Goal: Task Accomplishment & Management: Manage account settings

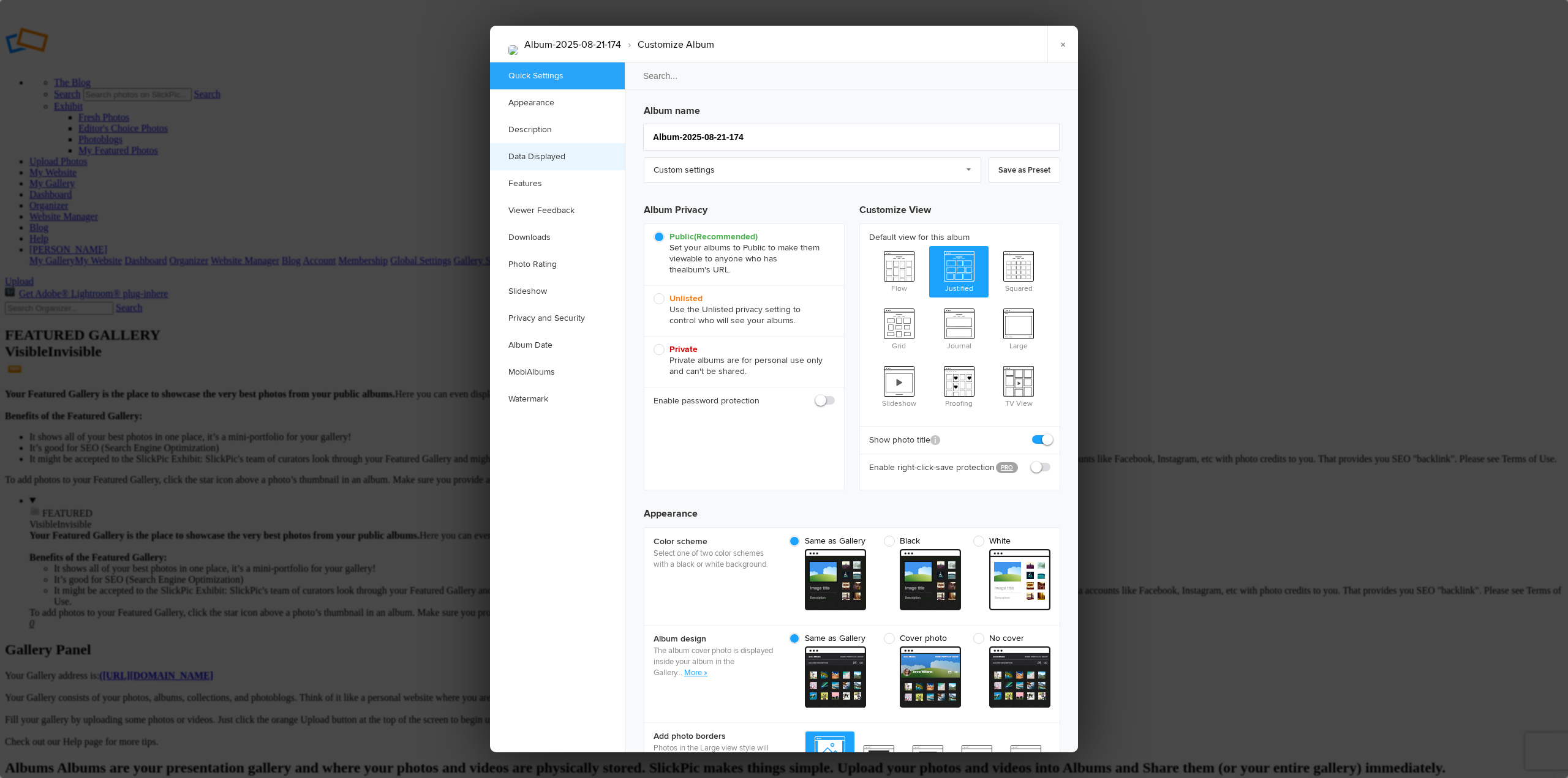
click at [540, 157] on link "Data Displayed" at bounding box center [557, 157] width 135 height 27
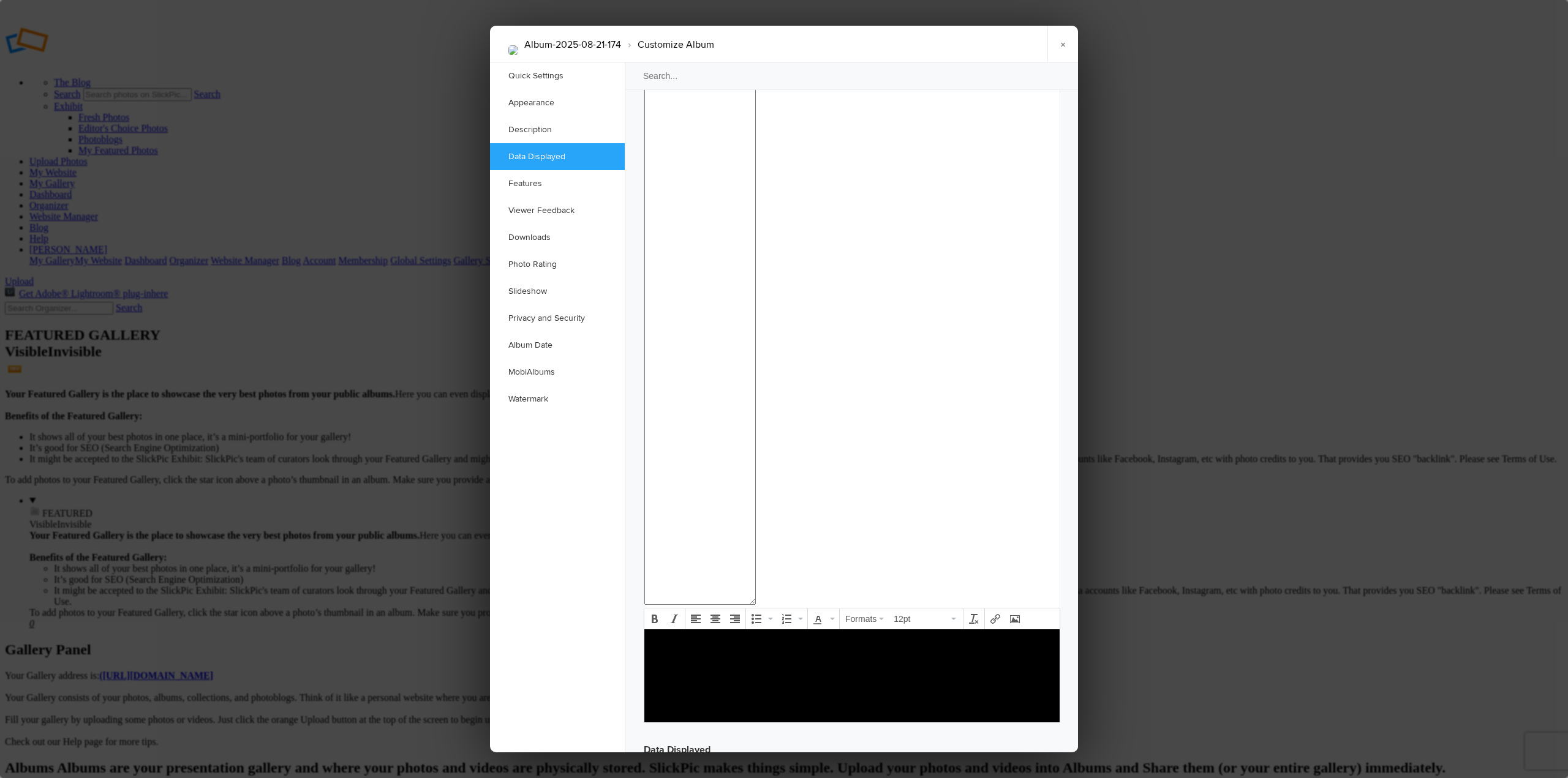
scroll to position [1119, 0]
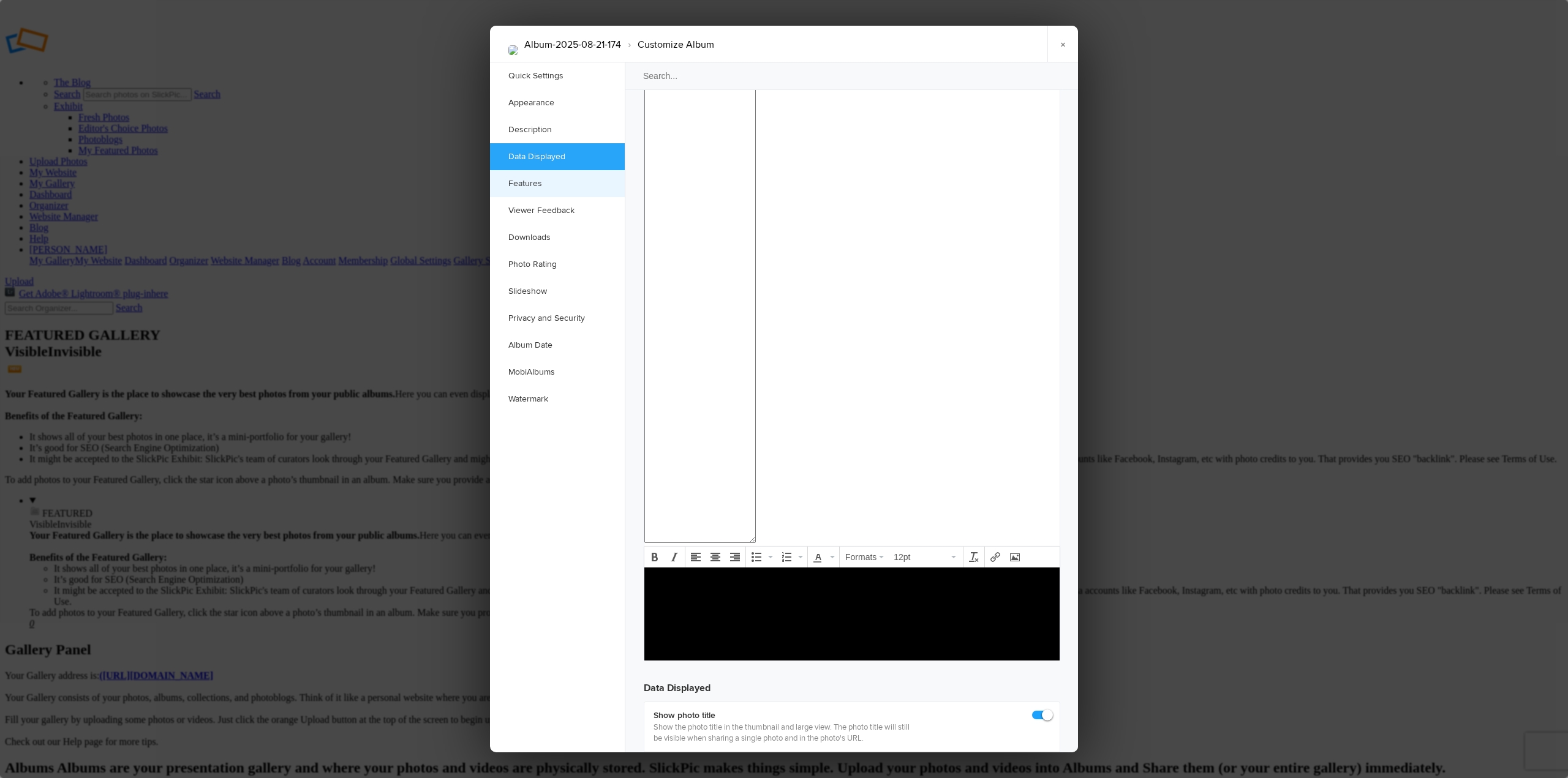
click at [532, 188] on link "Features" at bounding box center [557, 184] width 135 height 27
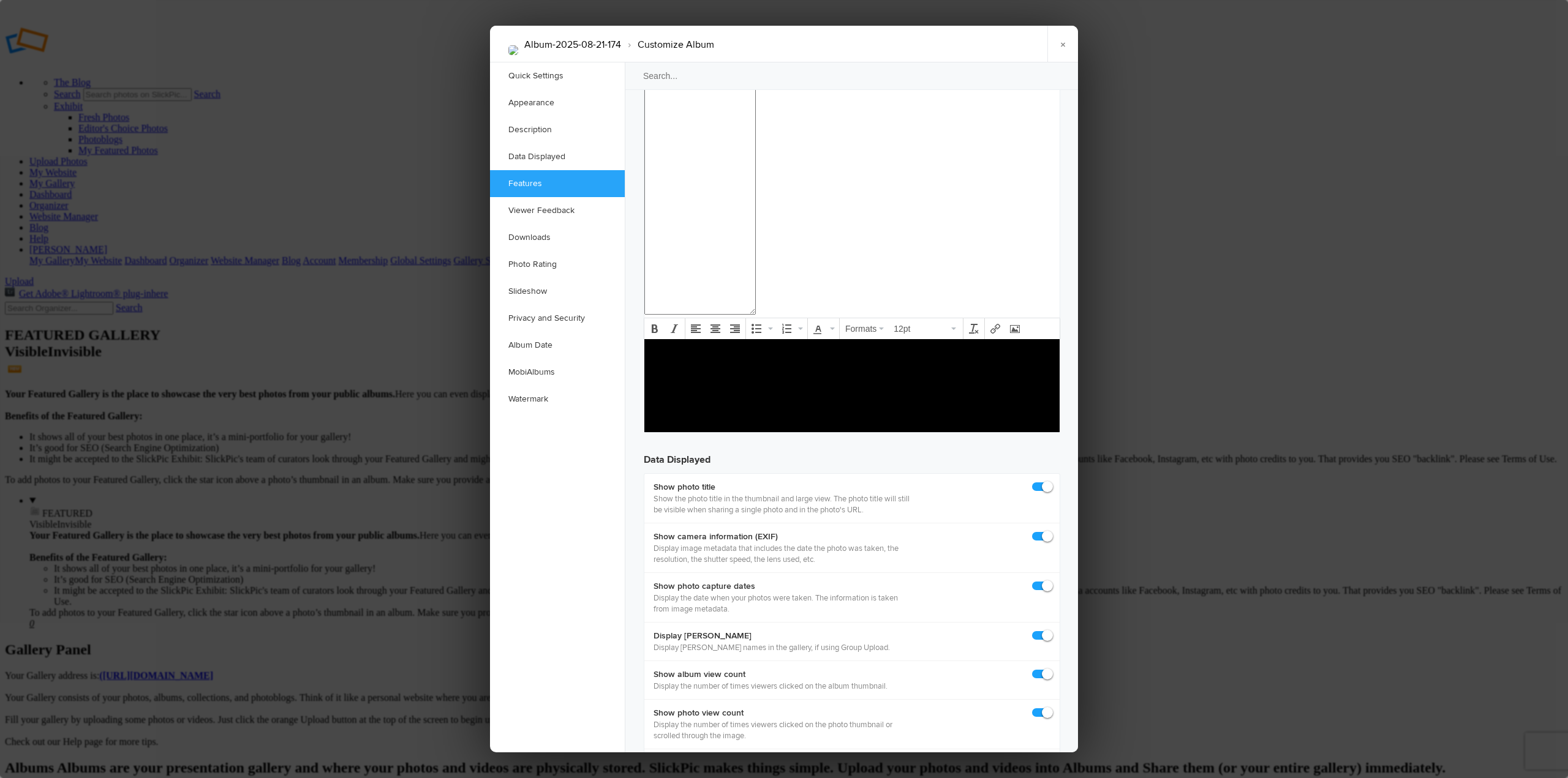
scroll to position [1486, 0]
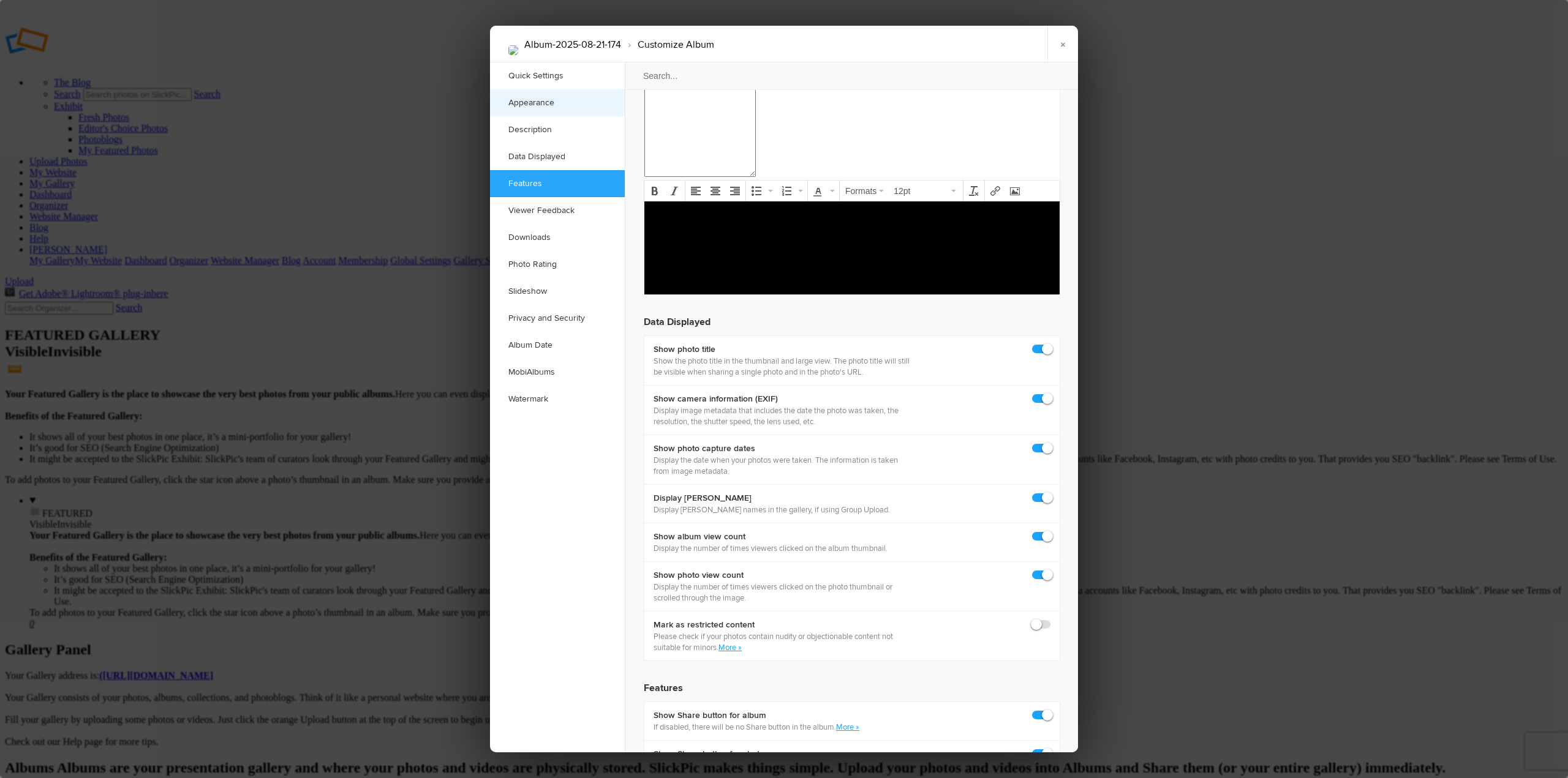
click at [532, 102] on link "Appearance" at bounding box center [557, 103] width 135 height 27
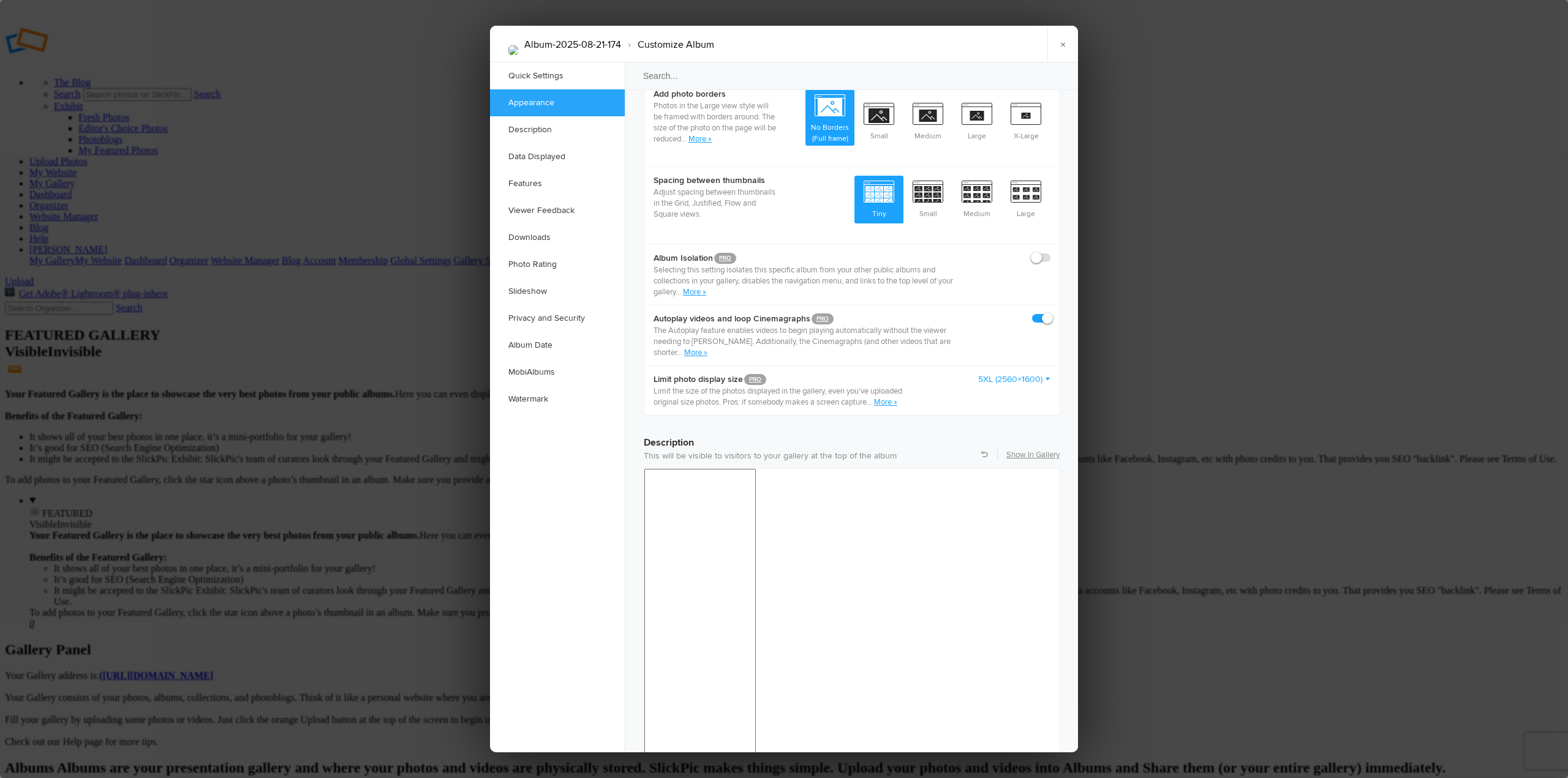
scroll to position [389, 0]
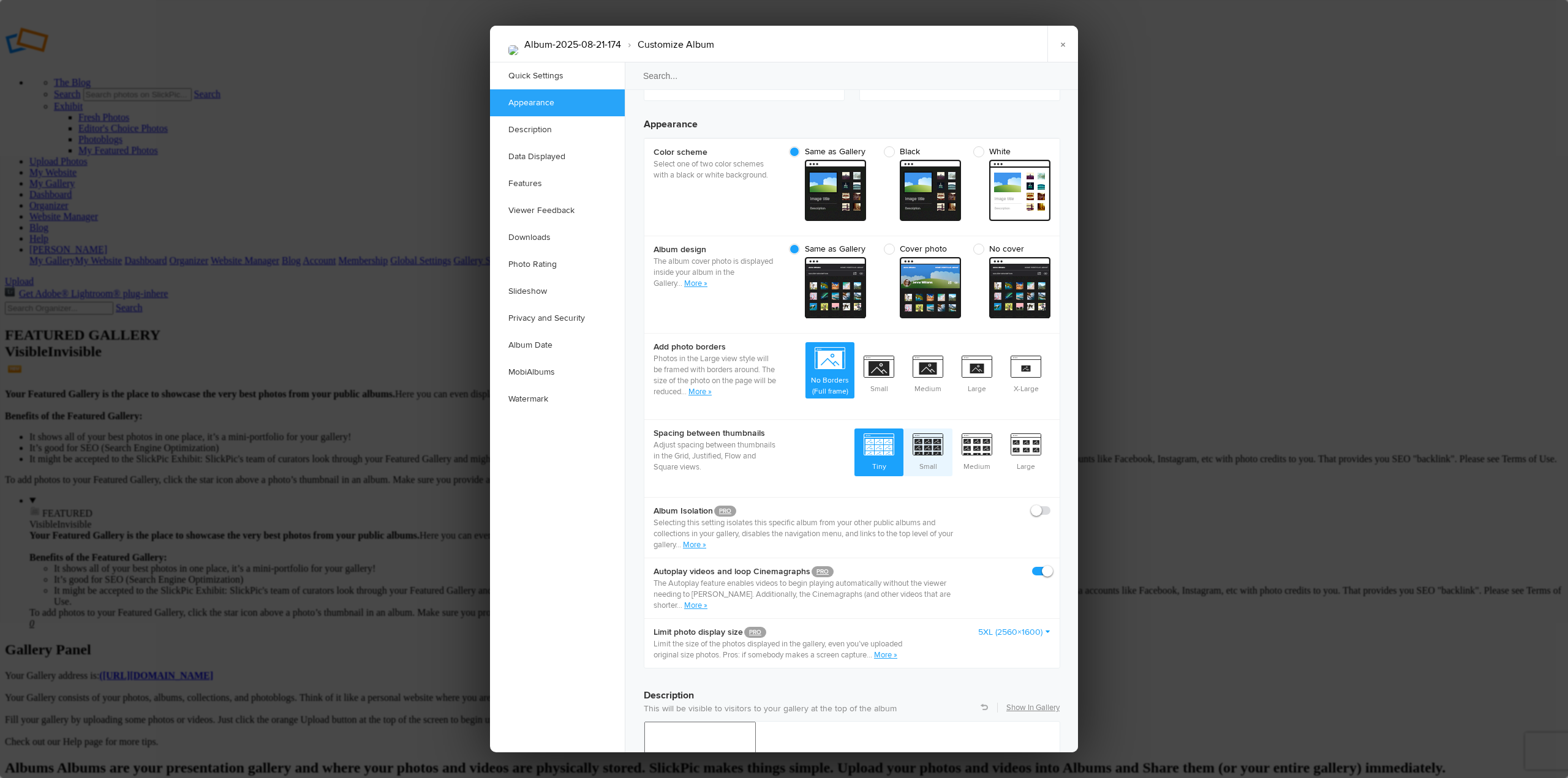
click at [932, 429] on span "Small" at bounding box center [928, 451] width 49 height 45
click at [951, 428] on input "Small" at bounding box center [951, 428] width 1 height 1
radio input "true"
click at [542, 206] on link "Viewer Feedback" at bounding box center [557, 210] width 135 height 27
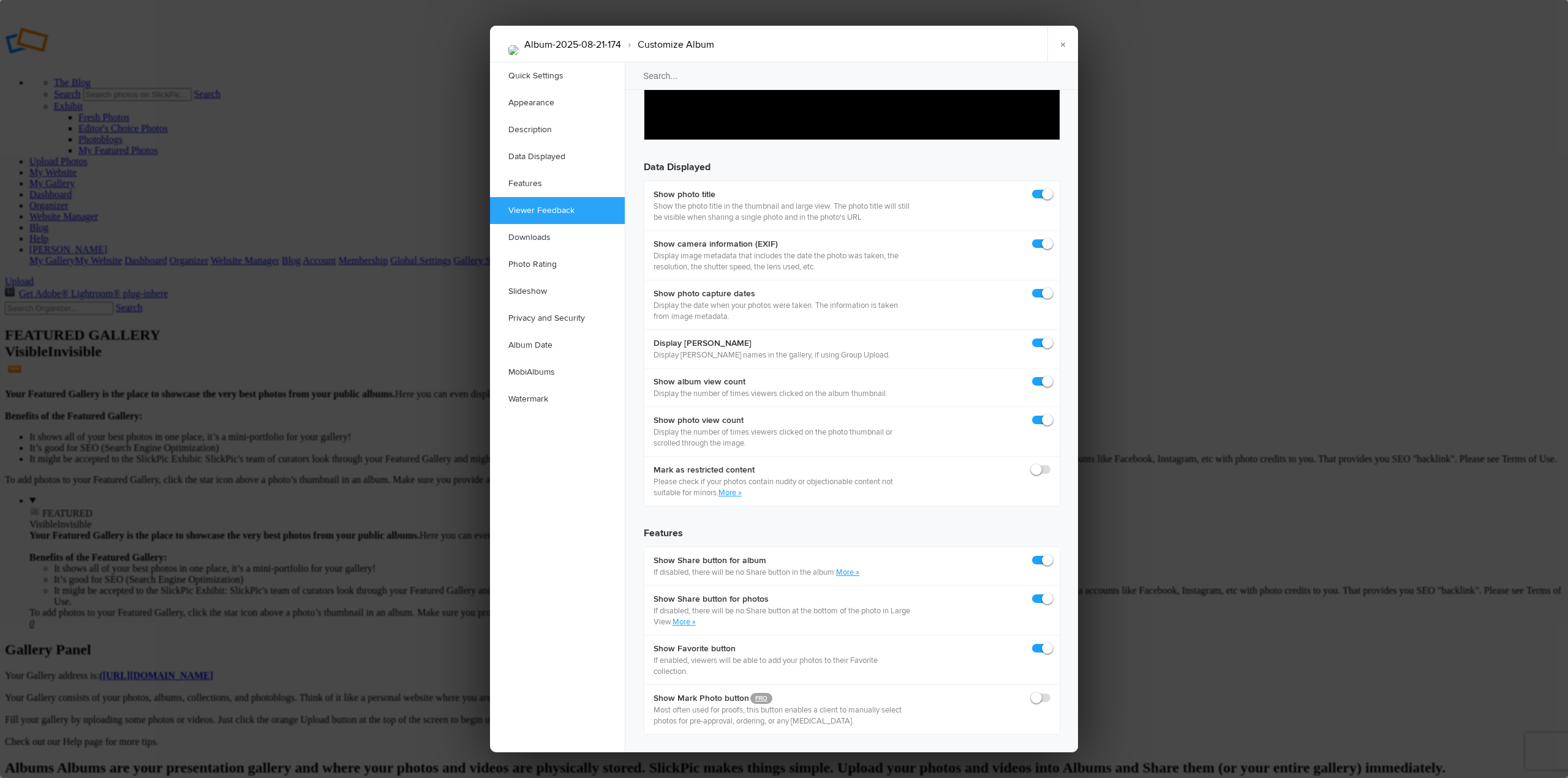
scroll to position [1714, 0]
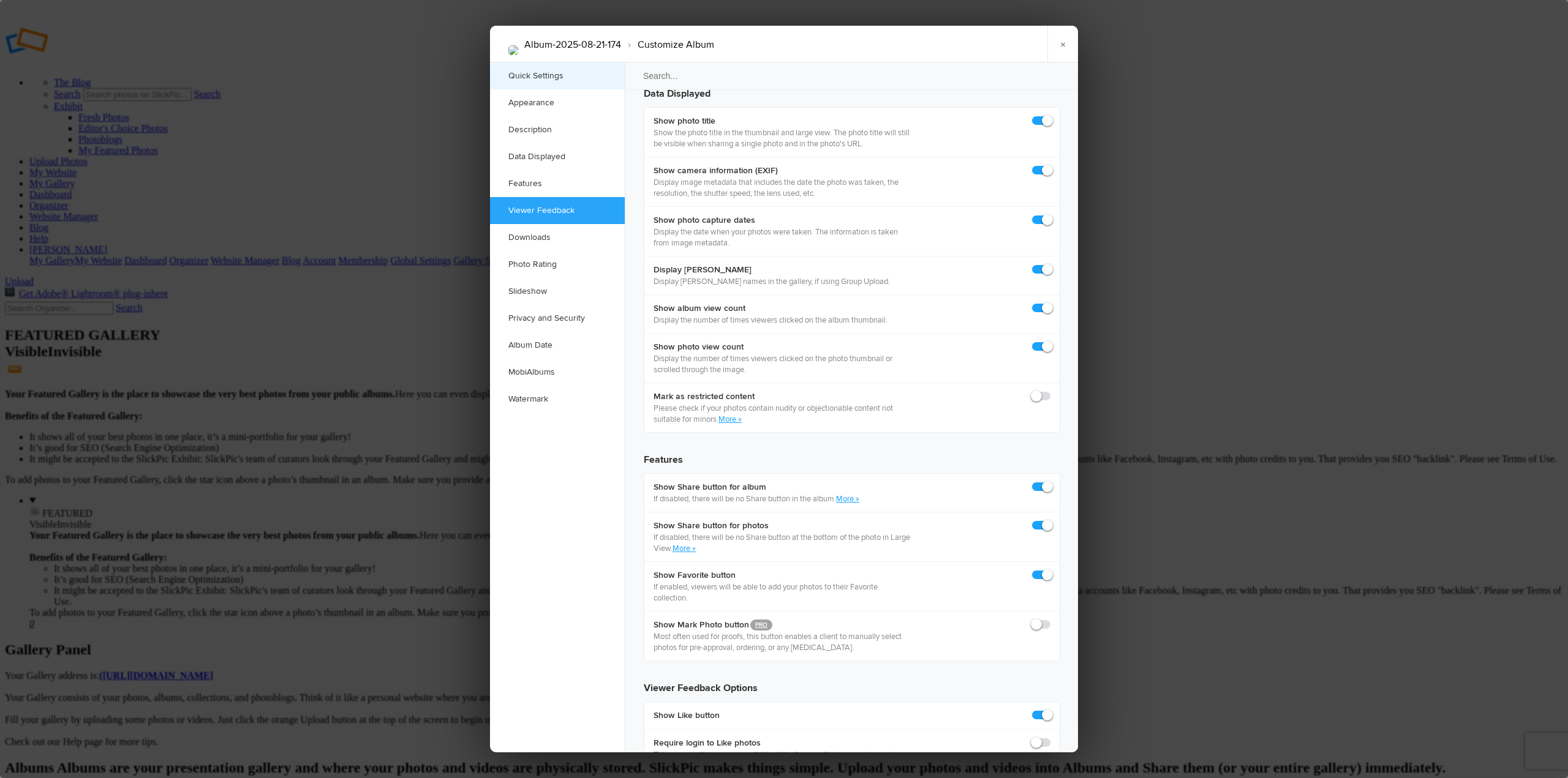
click at [545, 74] on link "Quick Settings" at bounding box center [557, 76] width 135 height 27
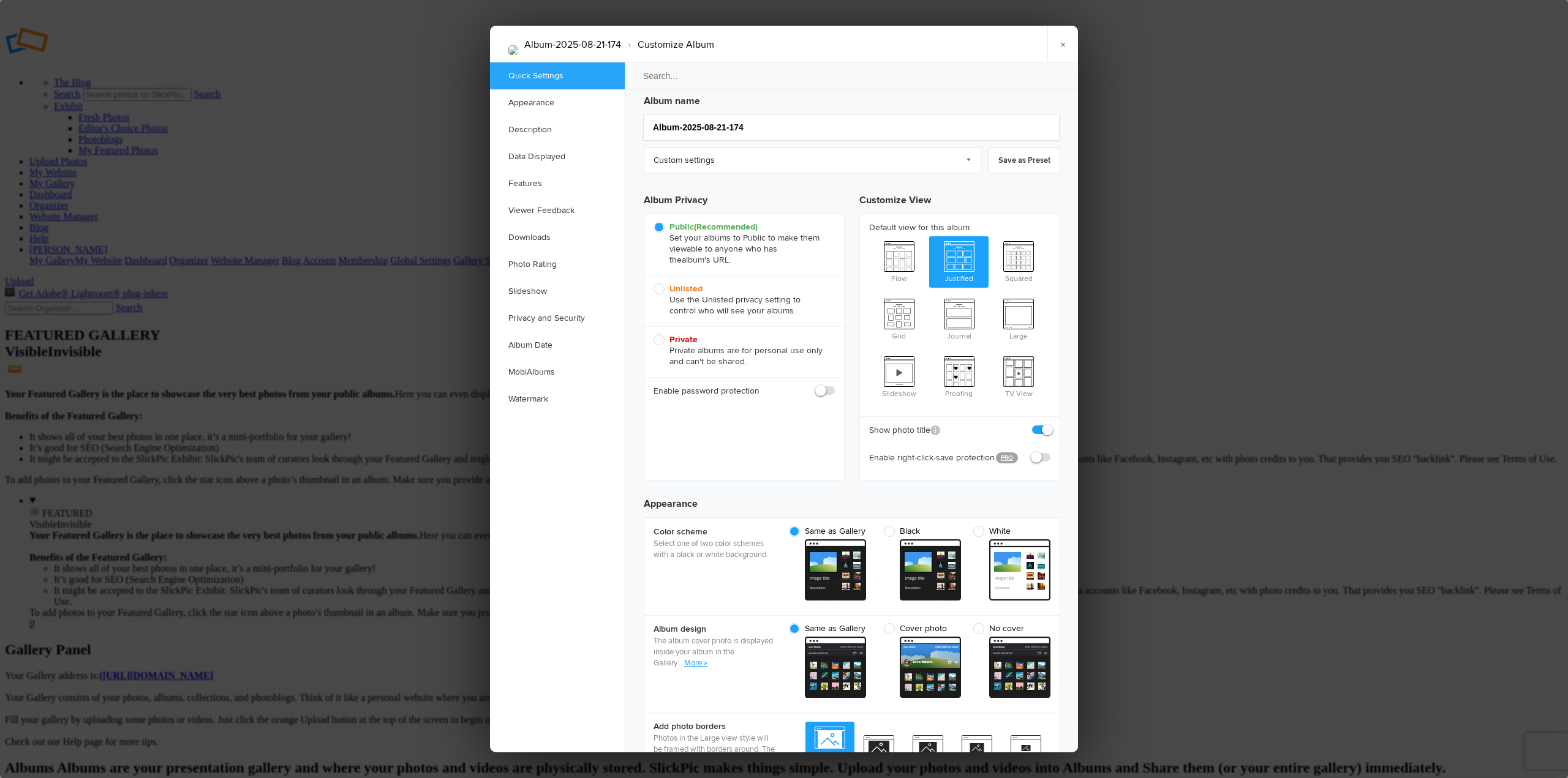
scroll to position [8, 0]
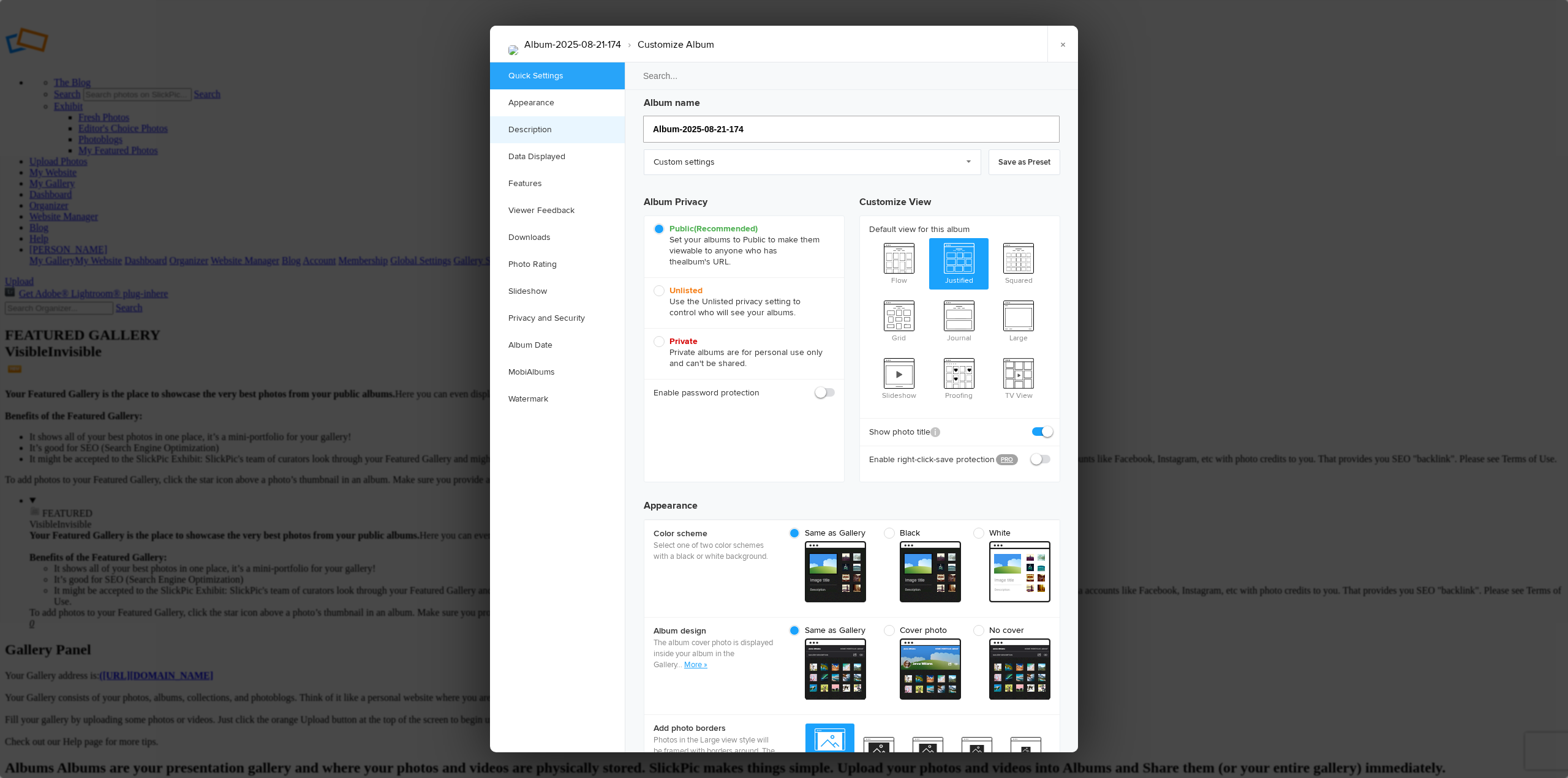
drag, startPoint x: 777, startPoint y: 132, endPoint x: 616, endPoint y: 129, distance: 161.0
click at [616, 129] on div "Quick Settings Appearance Description Data Displayed Features Viewer Feedback D…" at bounding box center [784, 407] width 588 height 690
type input "Mediterrane"
type input "Mediterranean Cruise -"
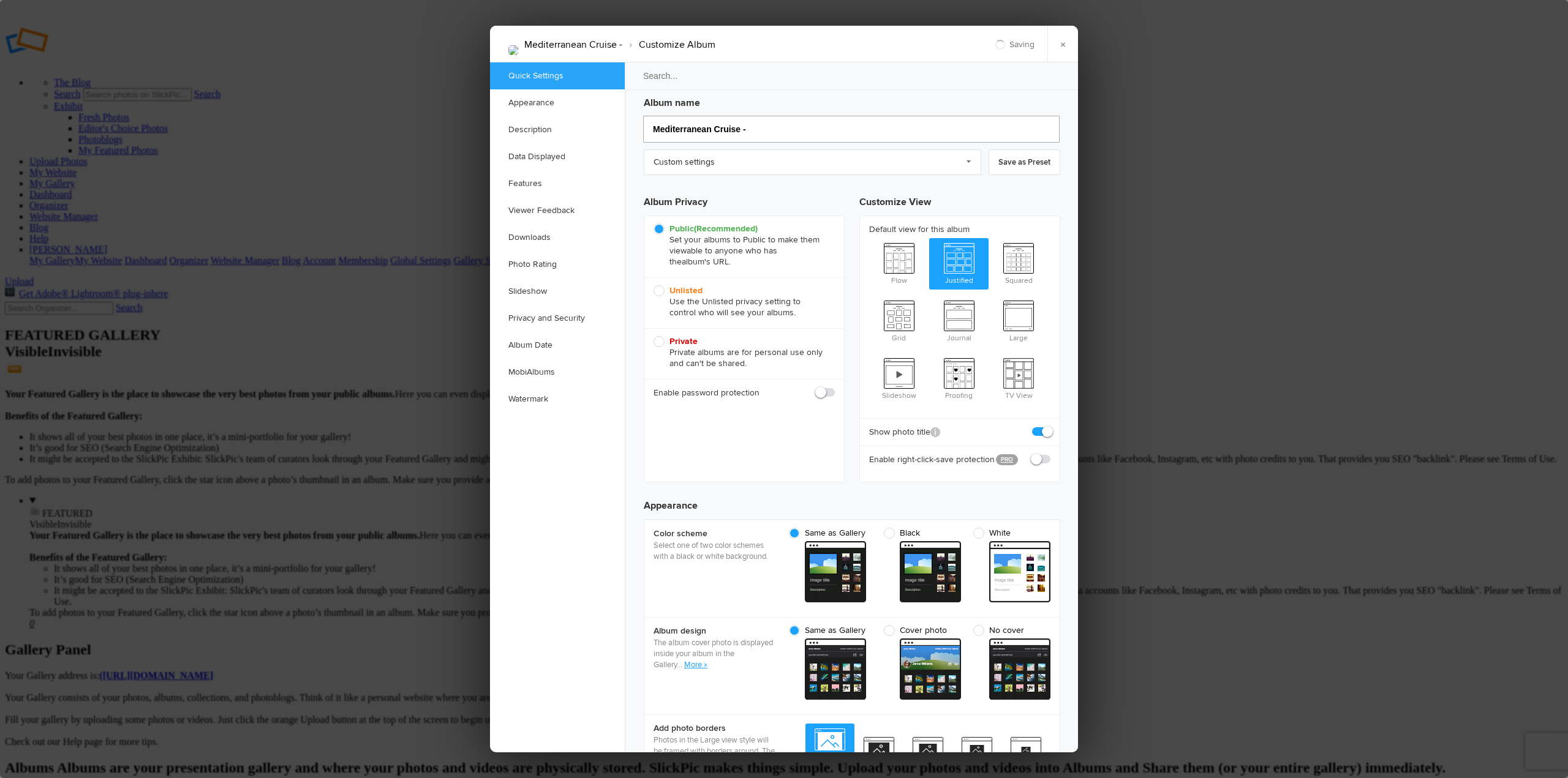
type input "Mediterranean Cruise"
type input "Mediterranean Cruise - 2013"
click at [540, 81] on link "Quick Settings" at bounding box center [557, 76] width 135 height 27
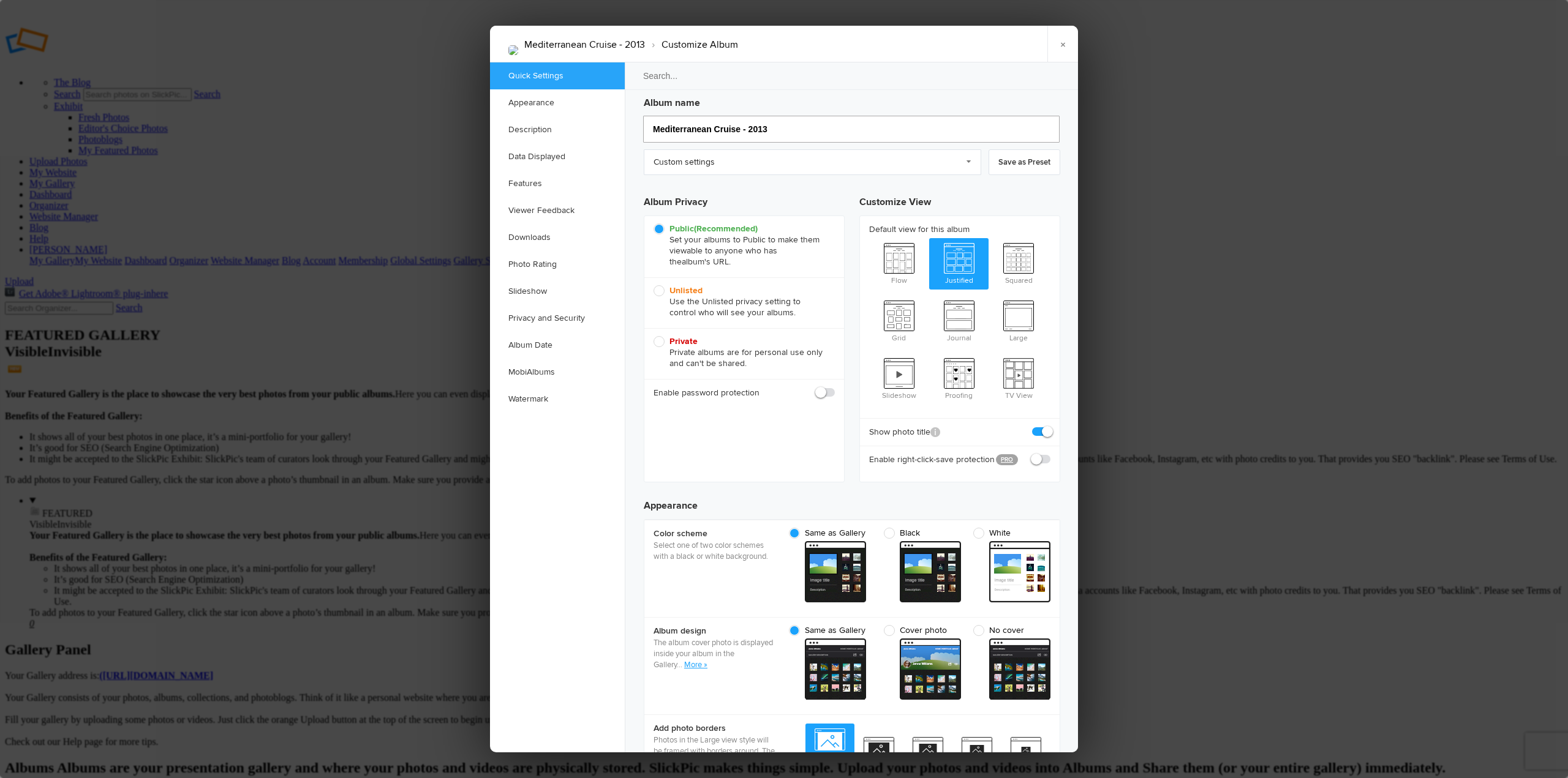
click at [788, 123] on input "Mediterranean Cruise - 2013" at bounding box center [850, 129] width 416 height 27
click at [549, 122] on link "Description" at bounding box center [557, 130] width 135 height 27
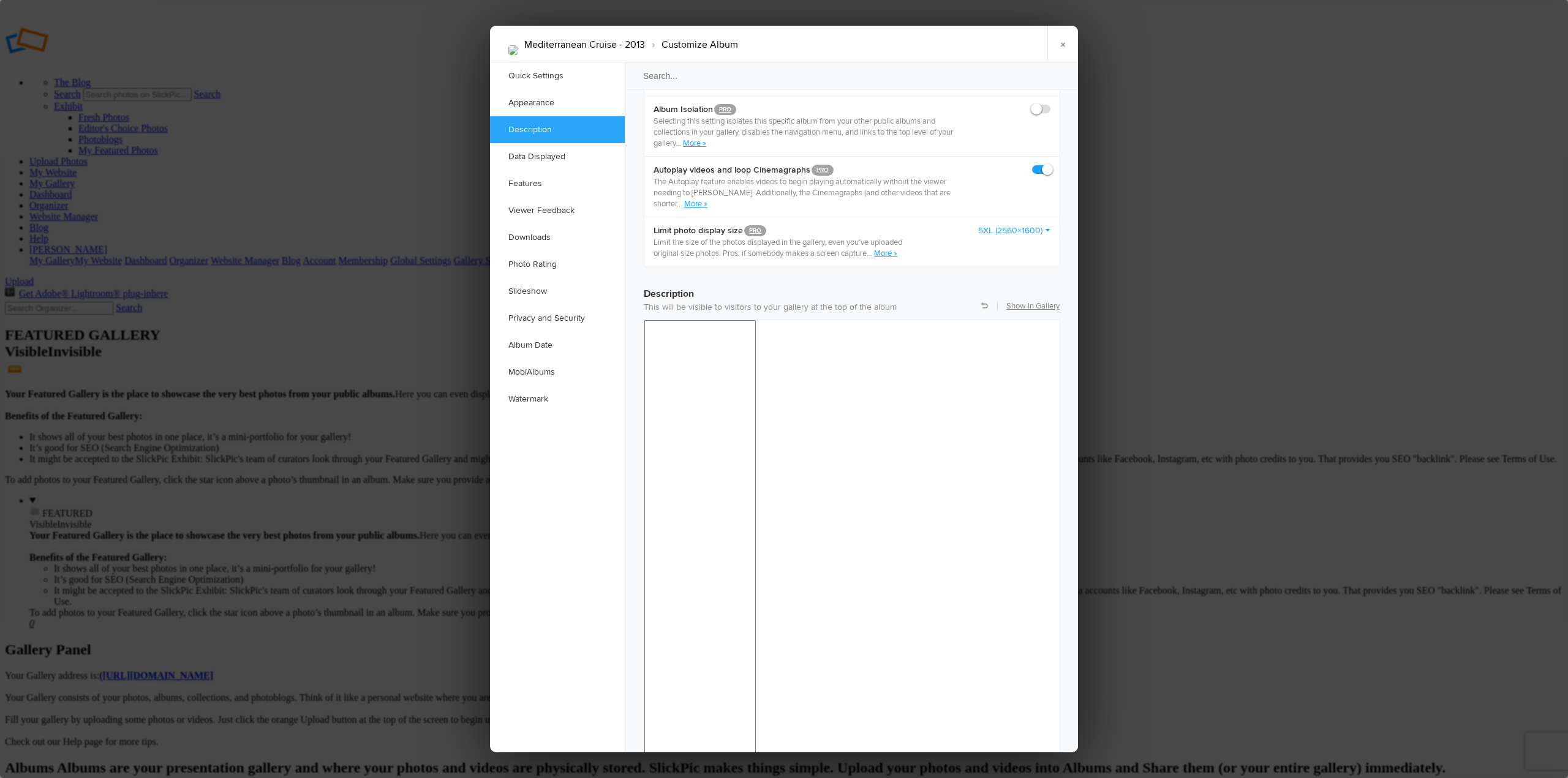
scroll to position [951, 0]
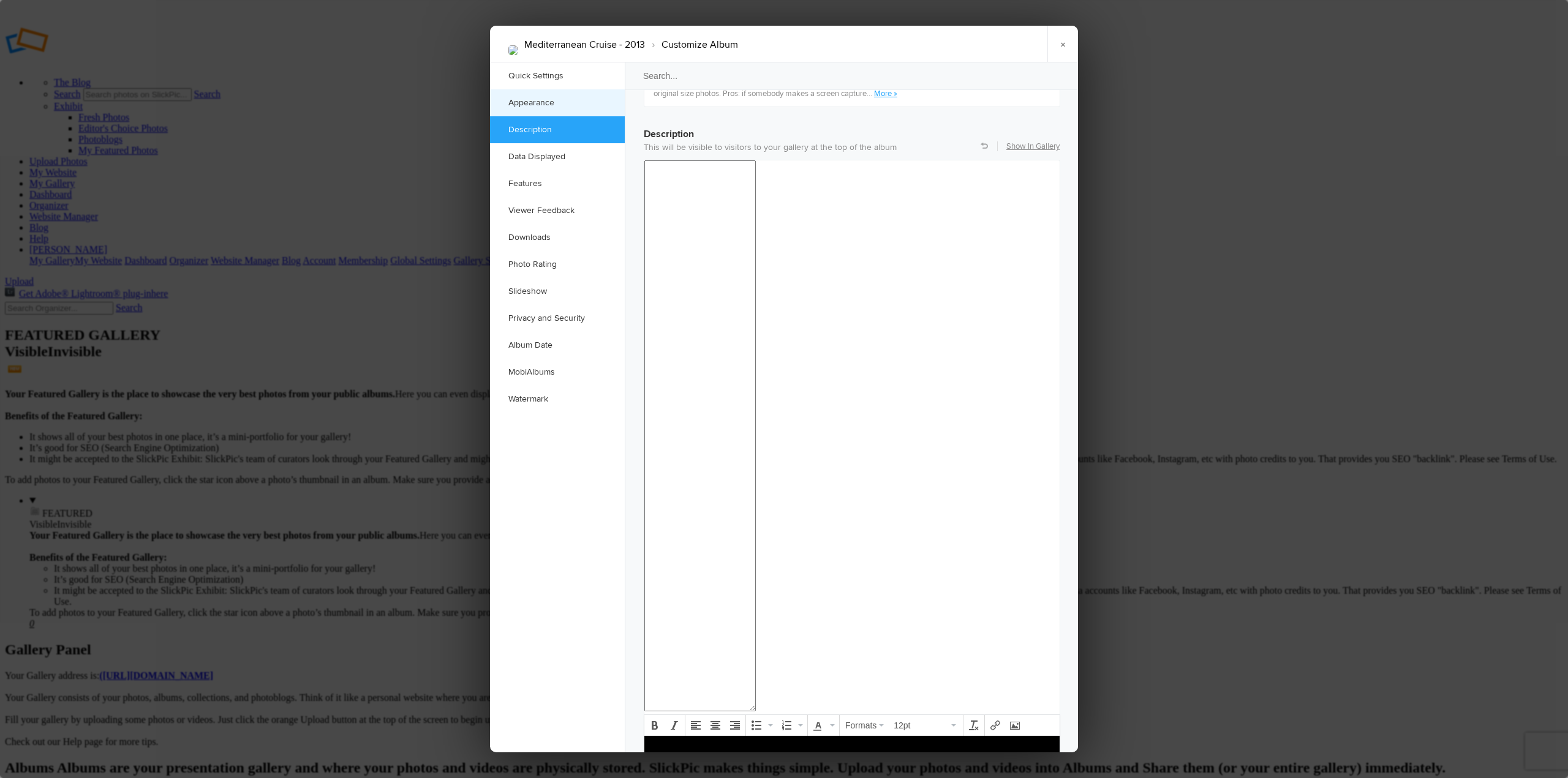
click at [546, 101] on link "Appearance" at bounding box center [557, 103] width 135 height 27
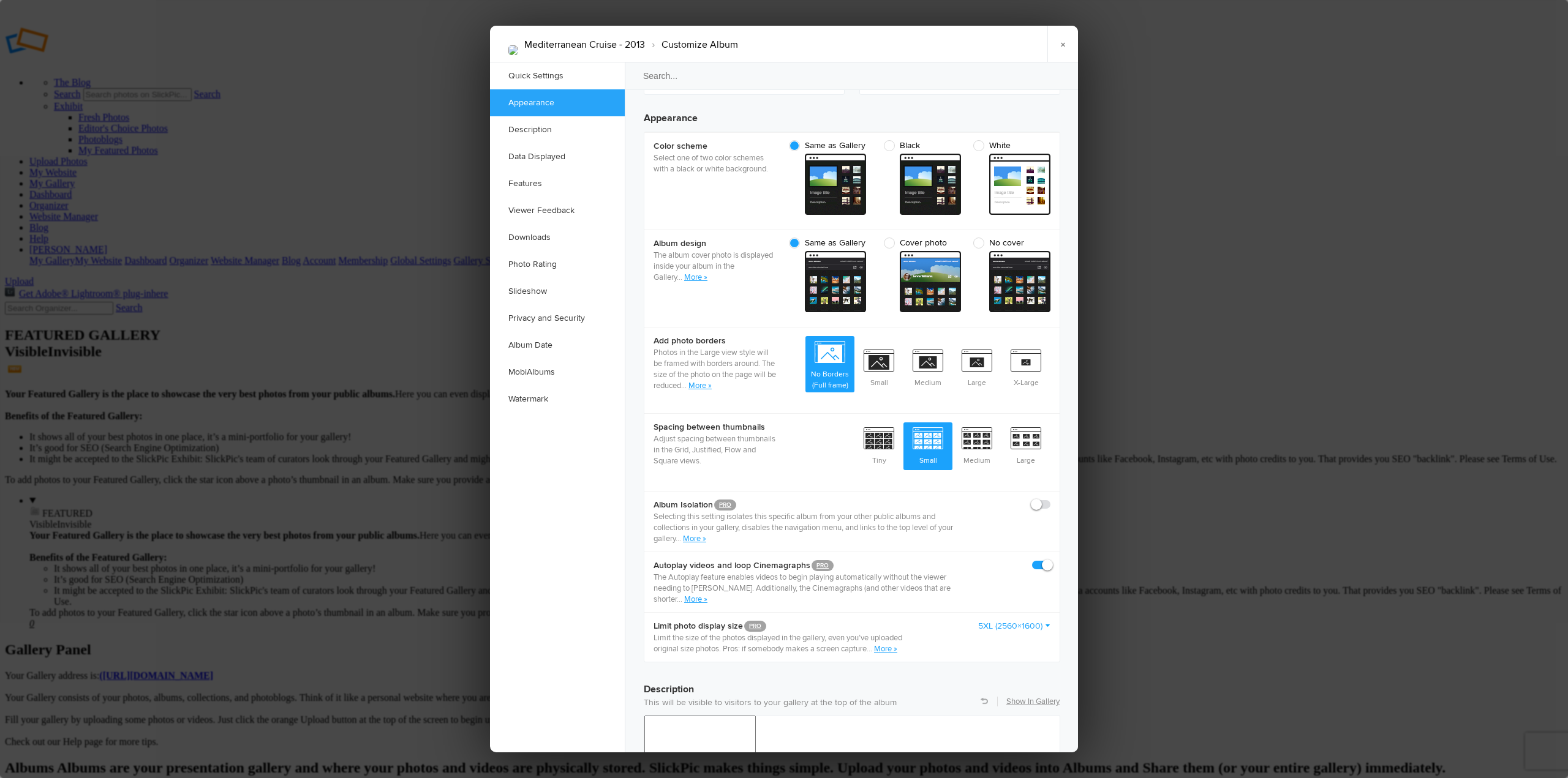
scroll to position [389, 0]
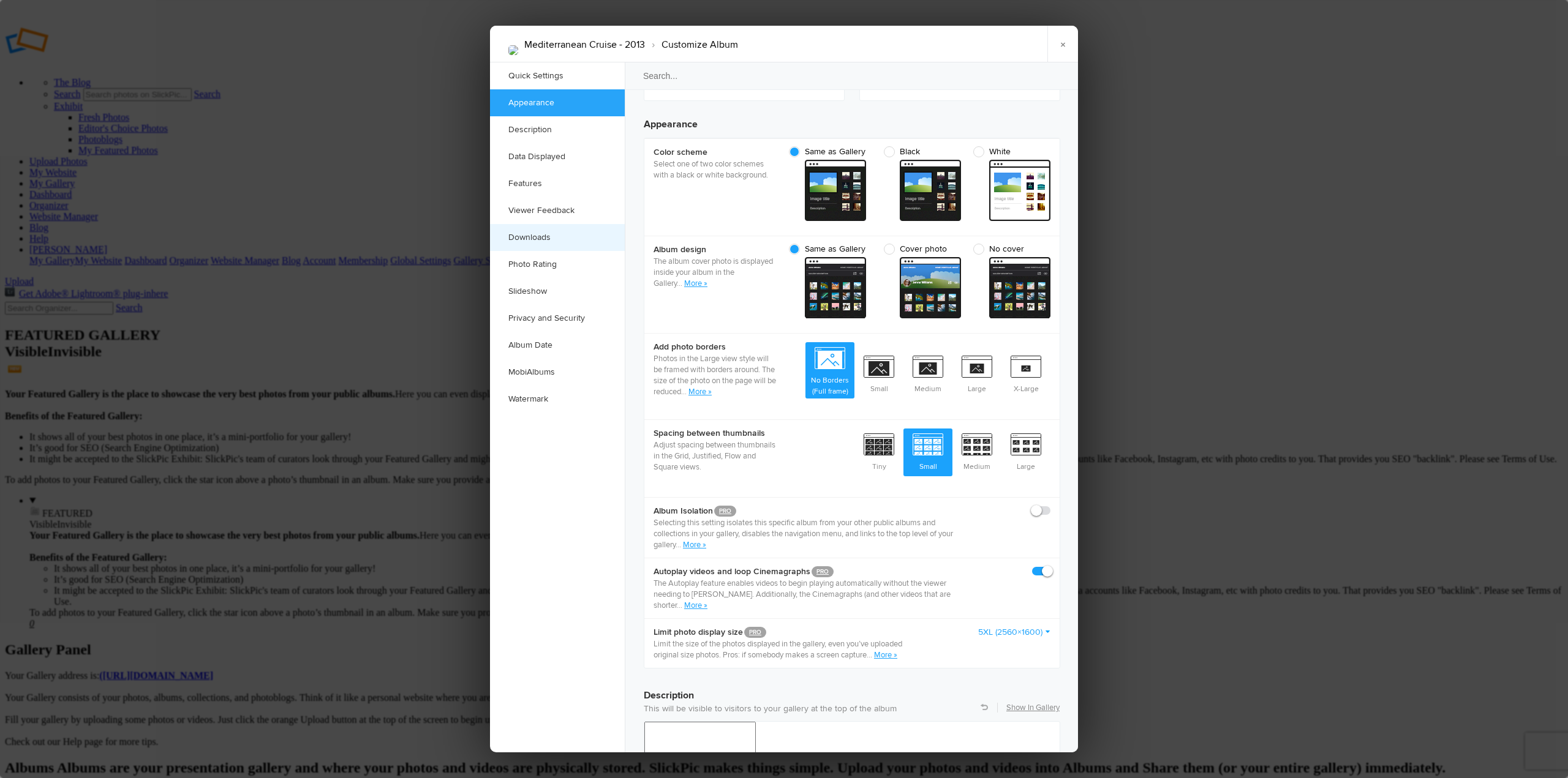
click at [526, 237] on link "Downloads" at bounding box center [557, 237] width 135 height 27
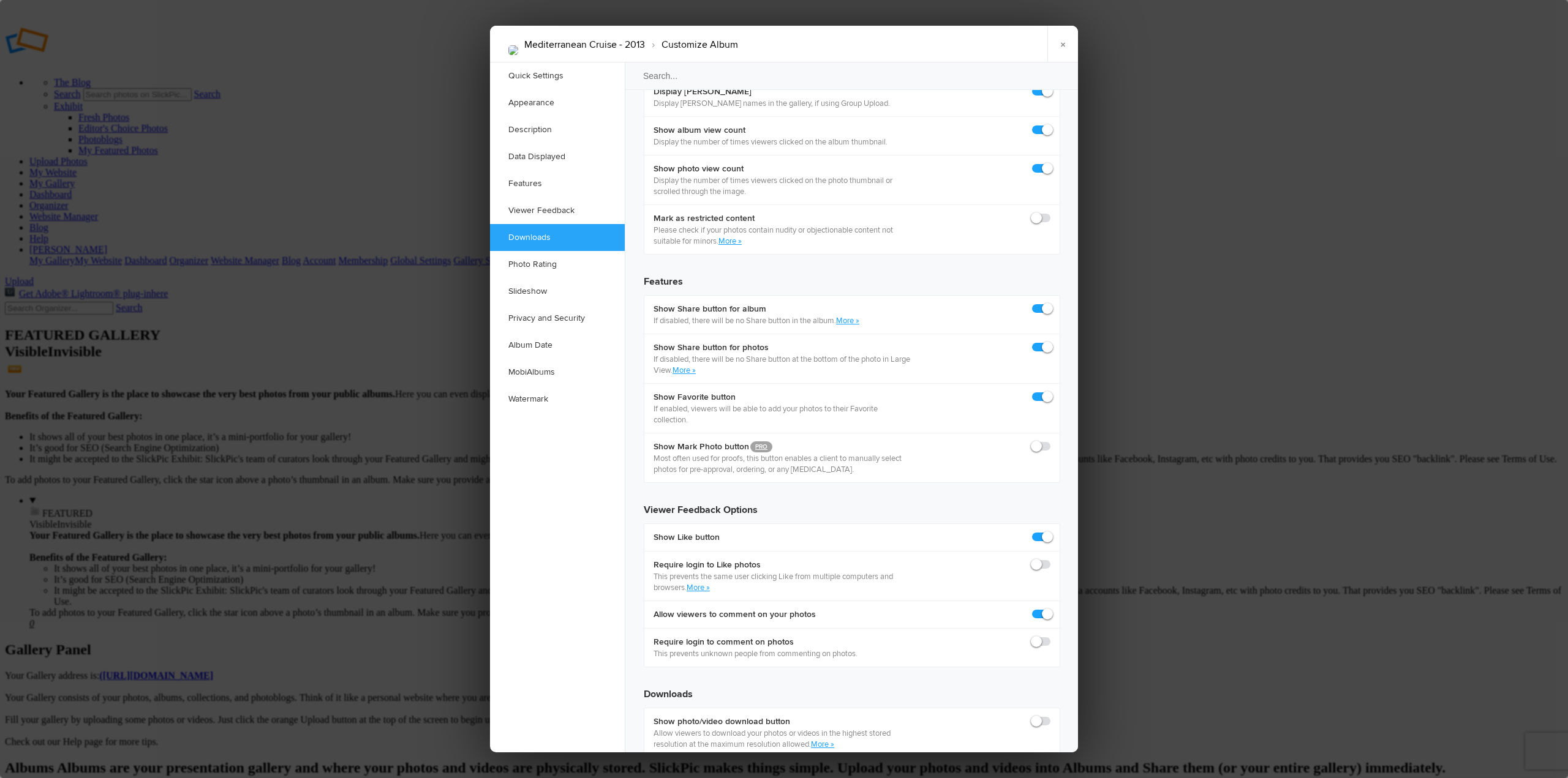
scroll to position [1898, 0]
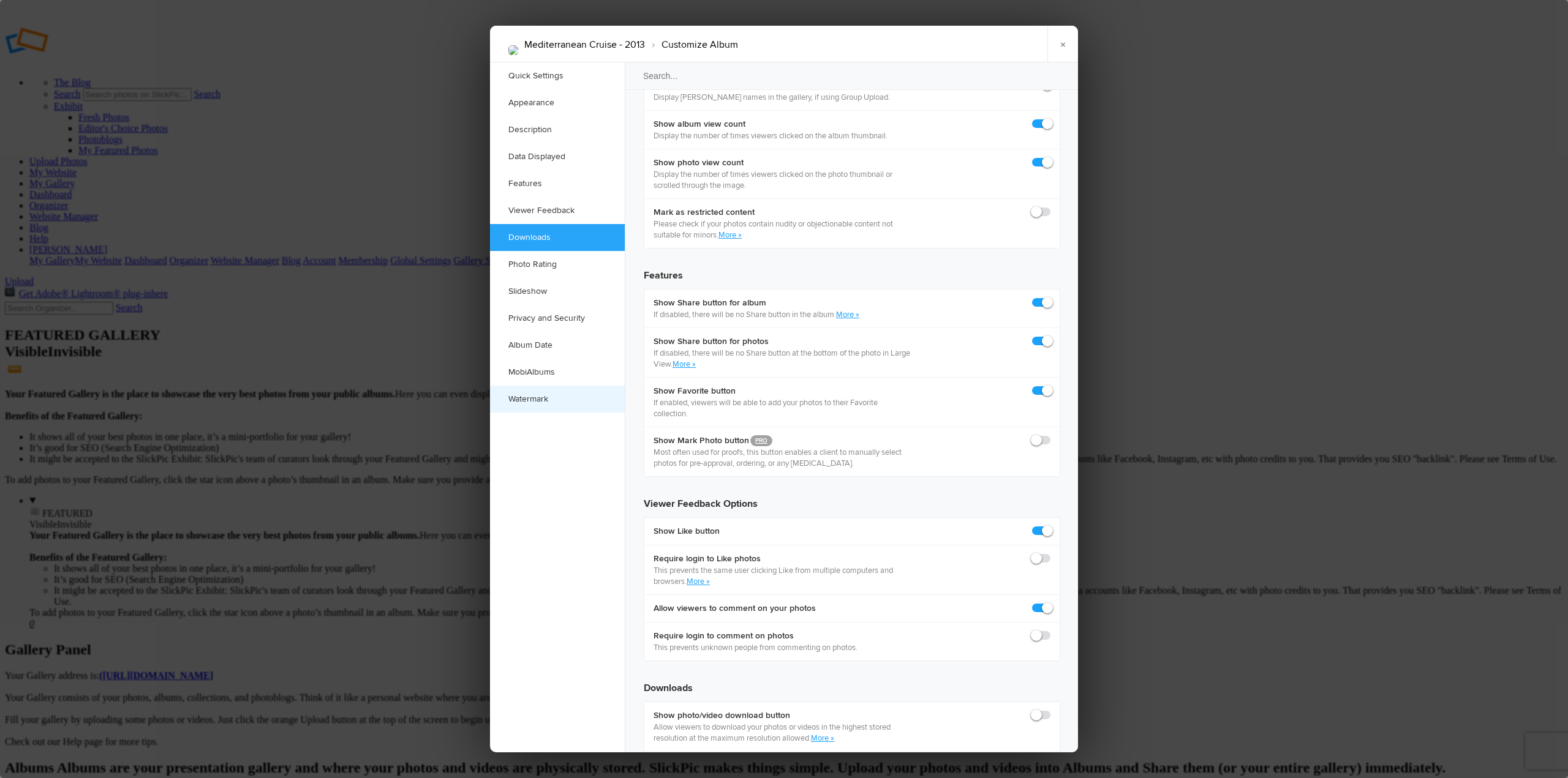
click at [530, 396] on link "Watermark" at bounding box center [557, 399] width 135 height 27
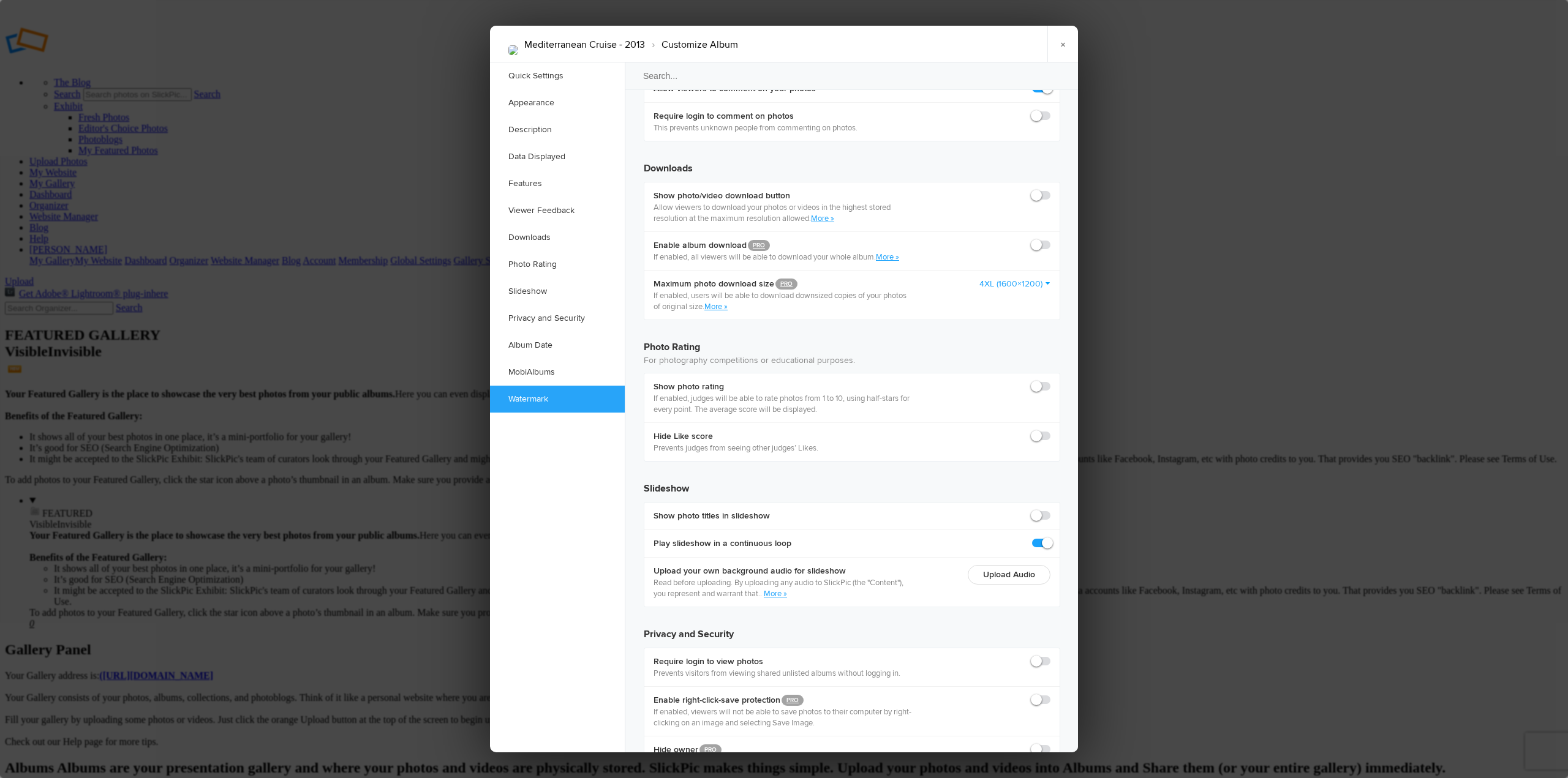
scroll to position [2420, 0]
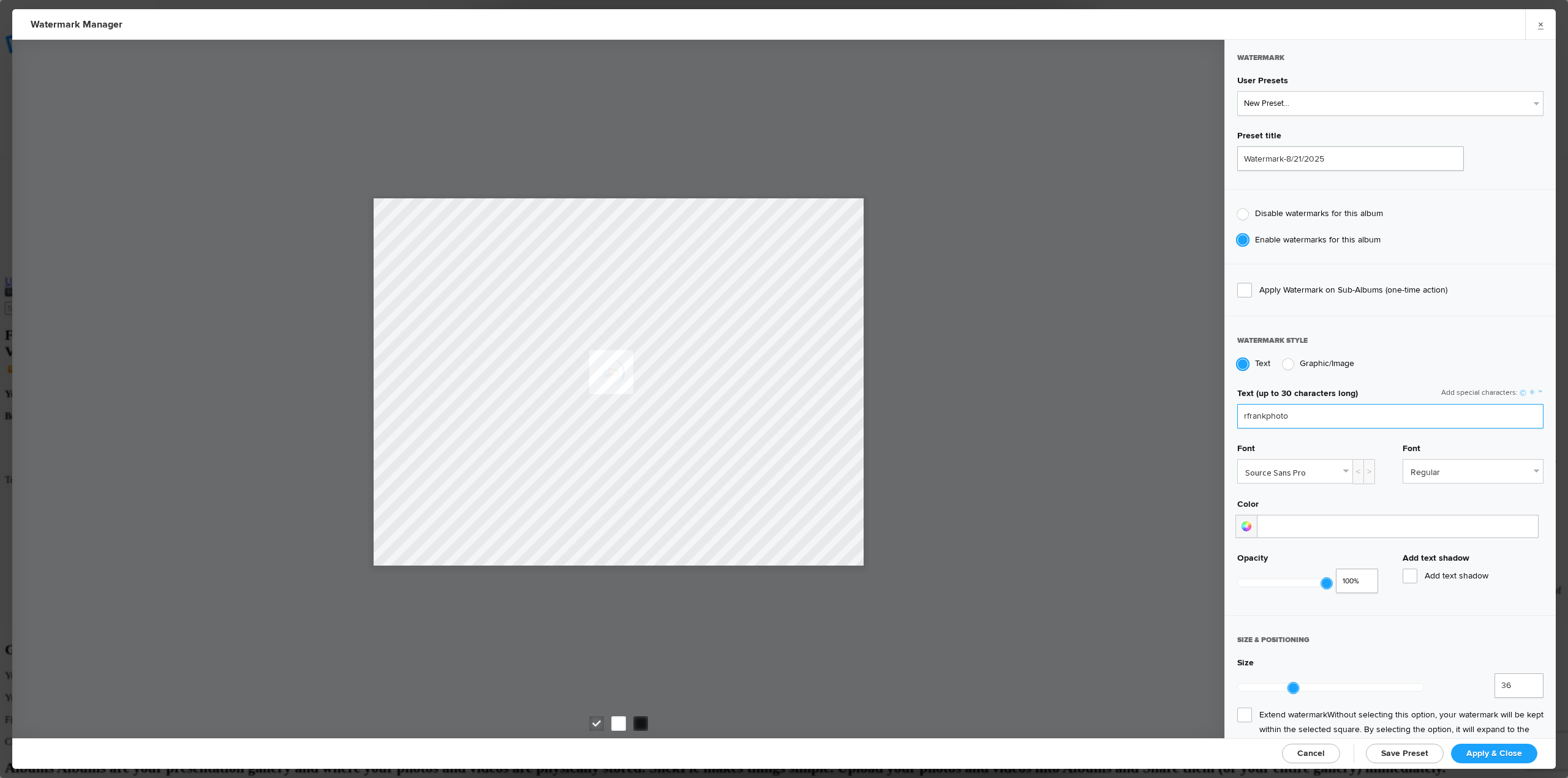
click at [1244, 414] on input "rfrankphoto" at bounding box center [1389, 416] width 306 height 24
click at [1517, 390] on link "©" at bounding box center [1523, 394] width 11 height 11
drag, startPoint x: 1286, startPoint y: 414, endPoint x: 1297, endPoint y: 414, distance: 11.0
click at [1297, 414] on input "rfrankphoto©" at bounding box center [1389, 416] width 306 height 24
click at [1242, 415] on input "rfrankphoto" at bounding box center [1389, 416] width 306 height 24
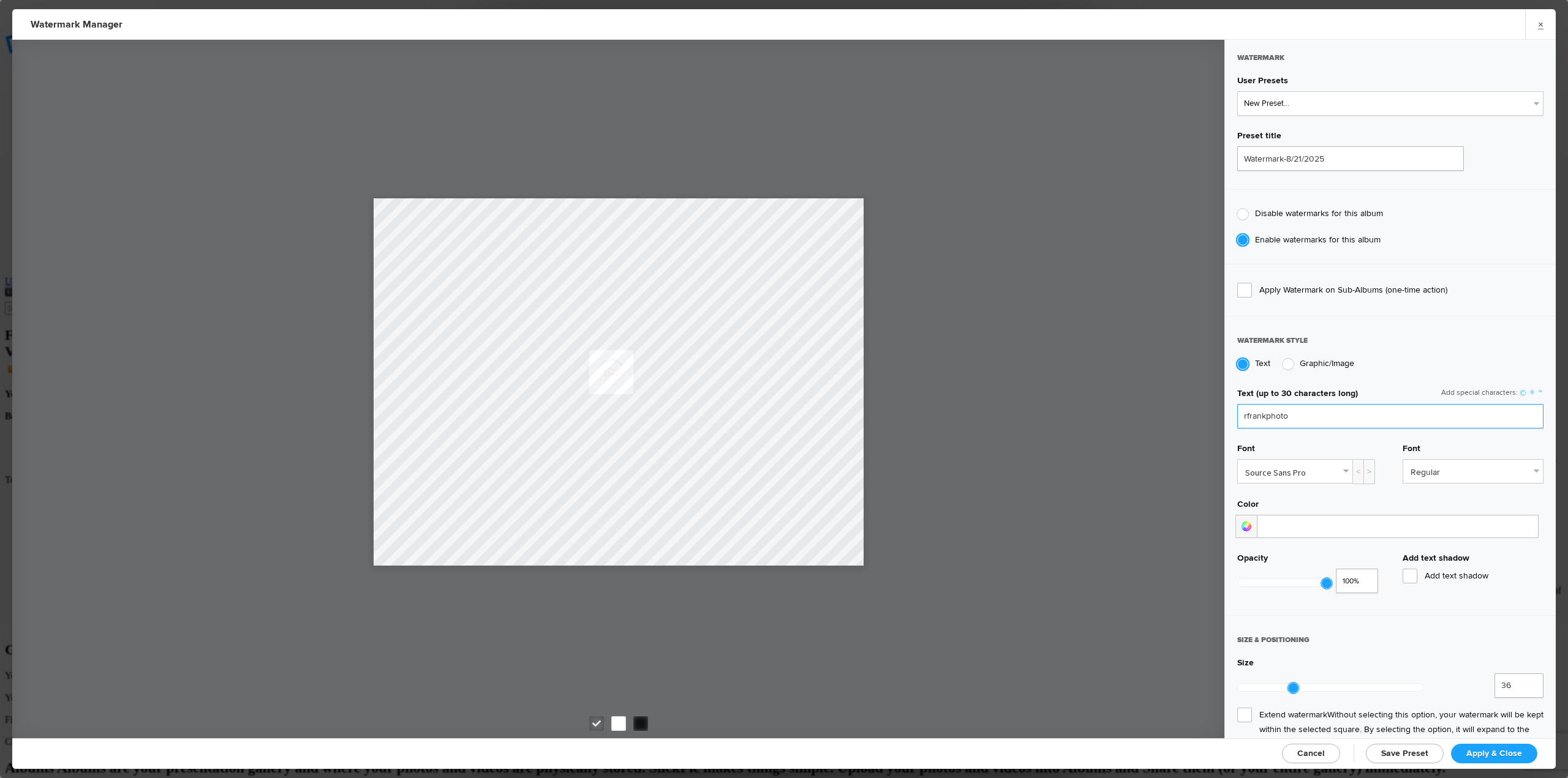
paste input "©"
type input "©rfrankphoto"
click at [1508, 755] on span "Apply & Close" at bounding box center [1494, 754] width 56 height 11
checkbox input "true"
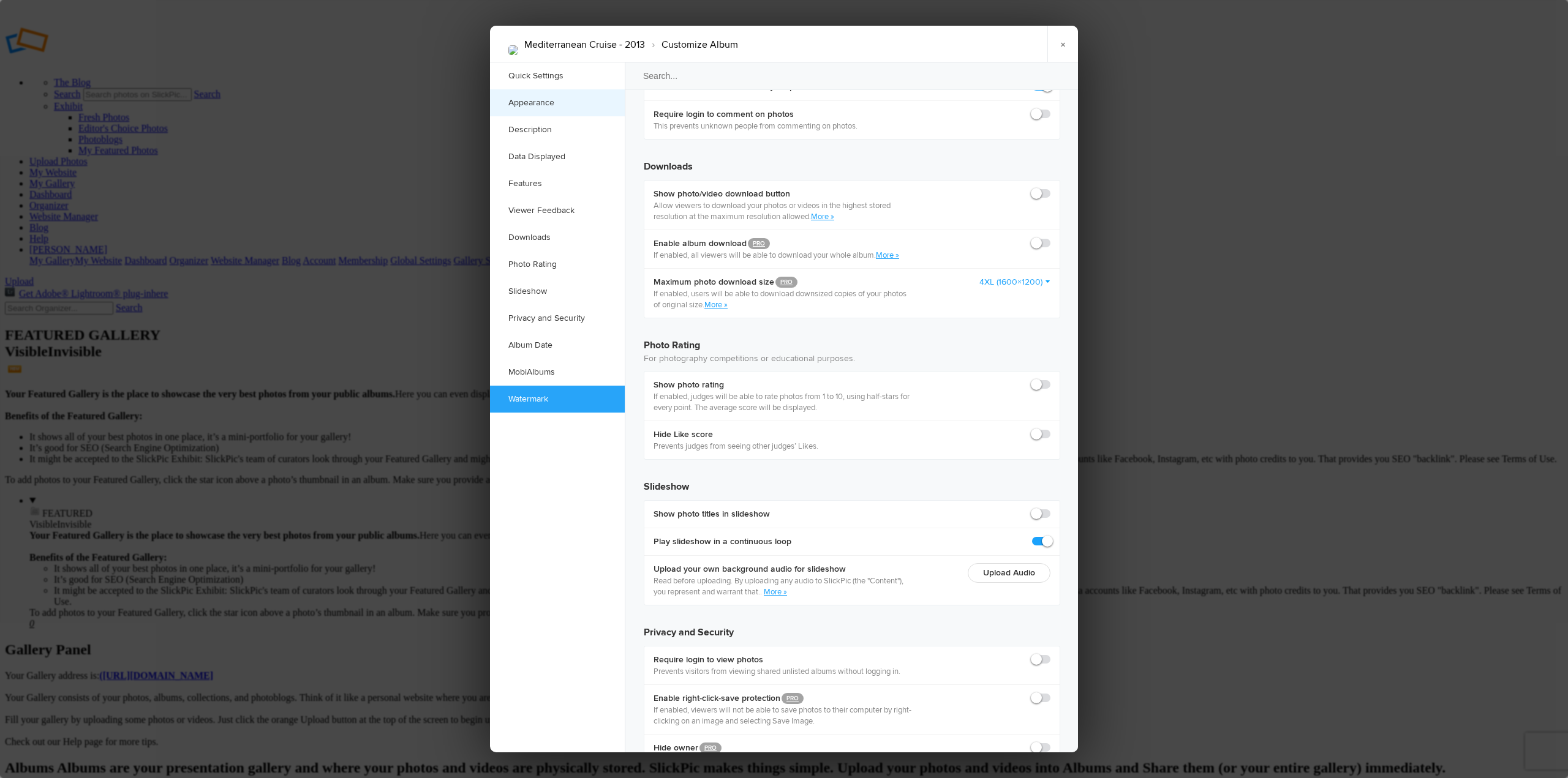
click at [555, 106] on link "Appearance" at bounding box center [557, 103] width 135 height 27
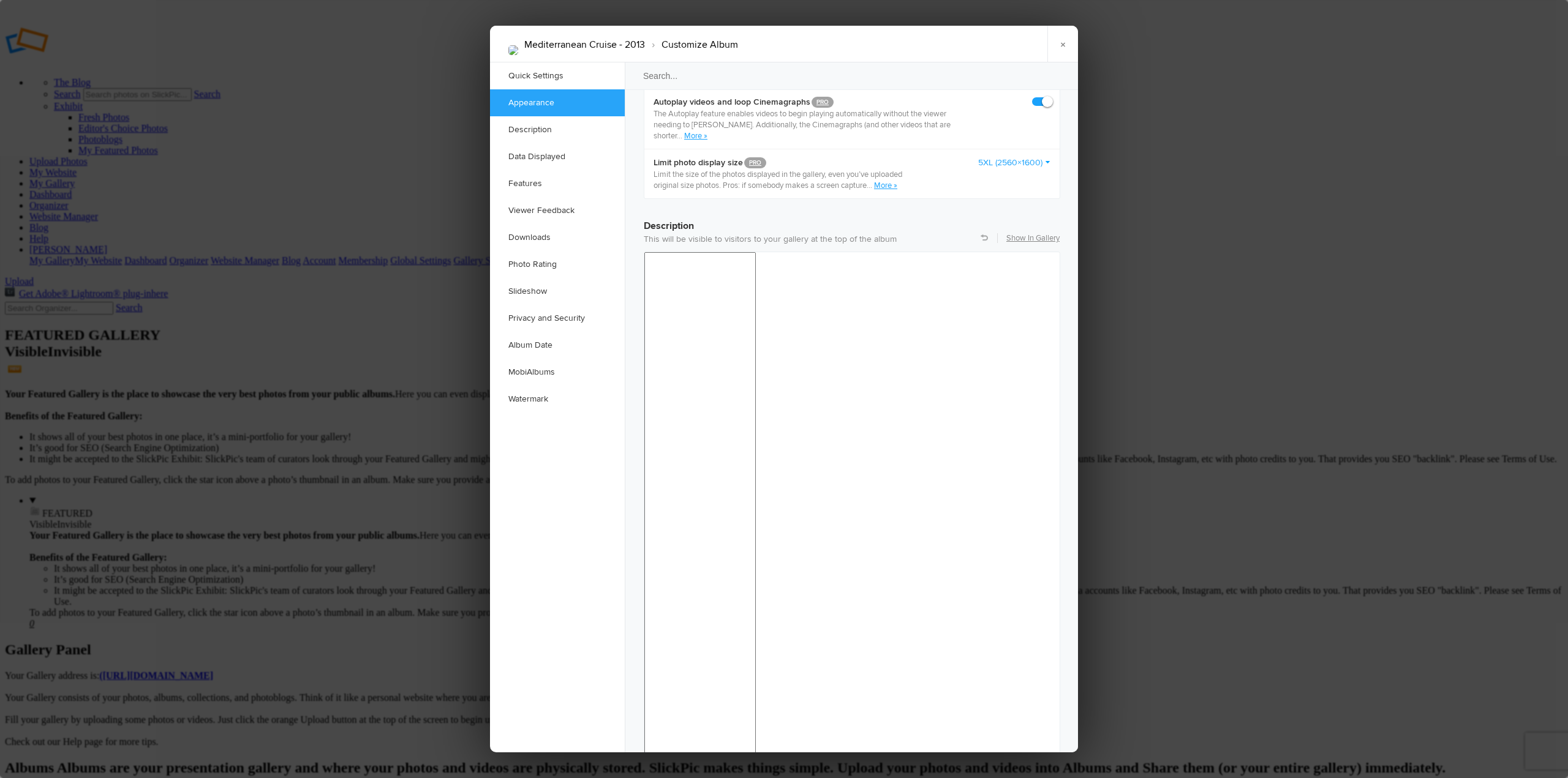
scroll to position [389, 0]
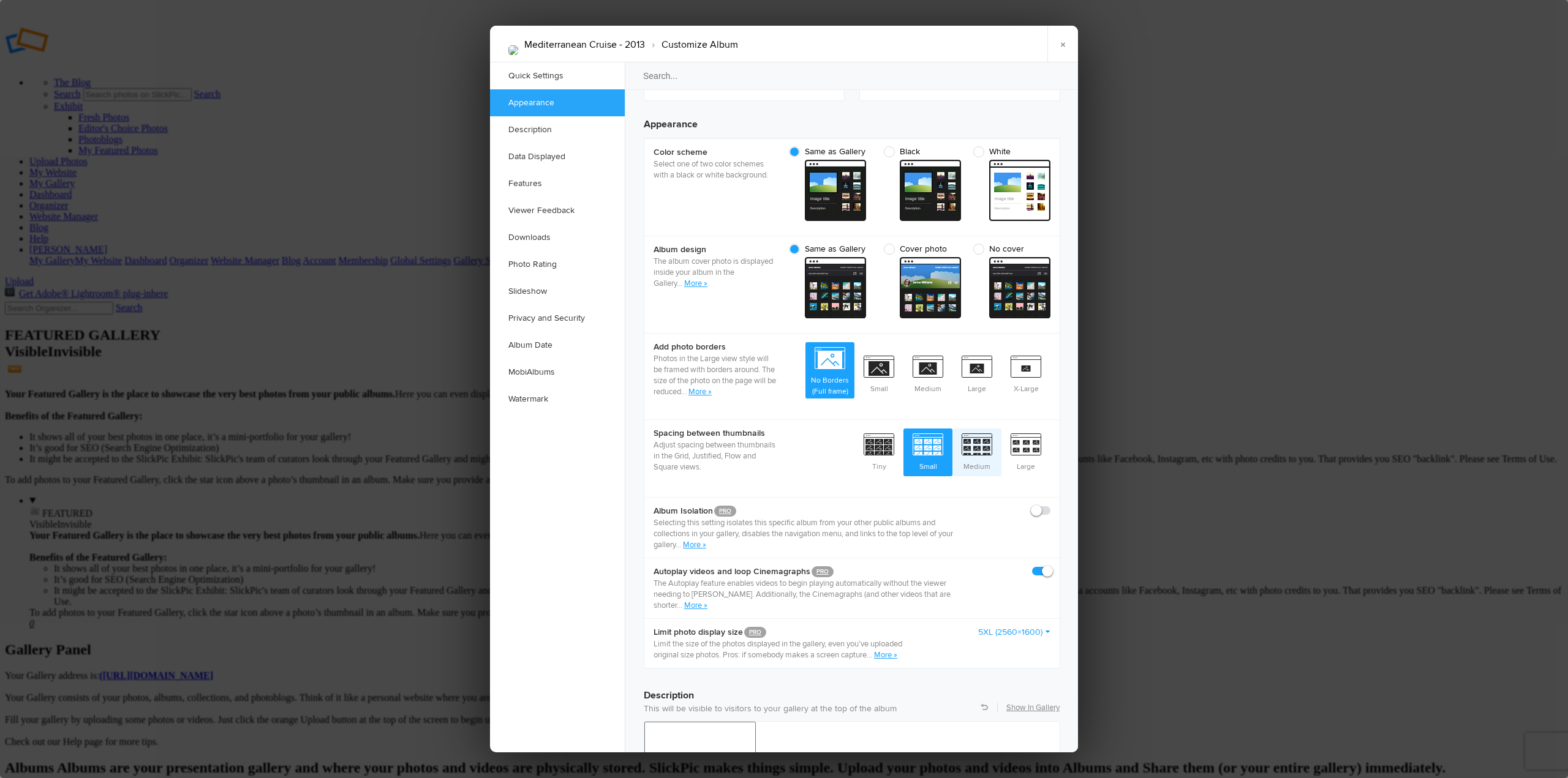
click at [978, 429] on span "Medium" at bounding box center [977, 451] width 49 height 45
click at [1000, 429] on input "Medium" at bounding box center [1000, 428] width 1 height 1
radio input "true"
click at [1058, 43] on link "×" at bounding box center [1062, 43] width 31 height 37
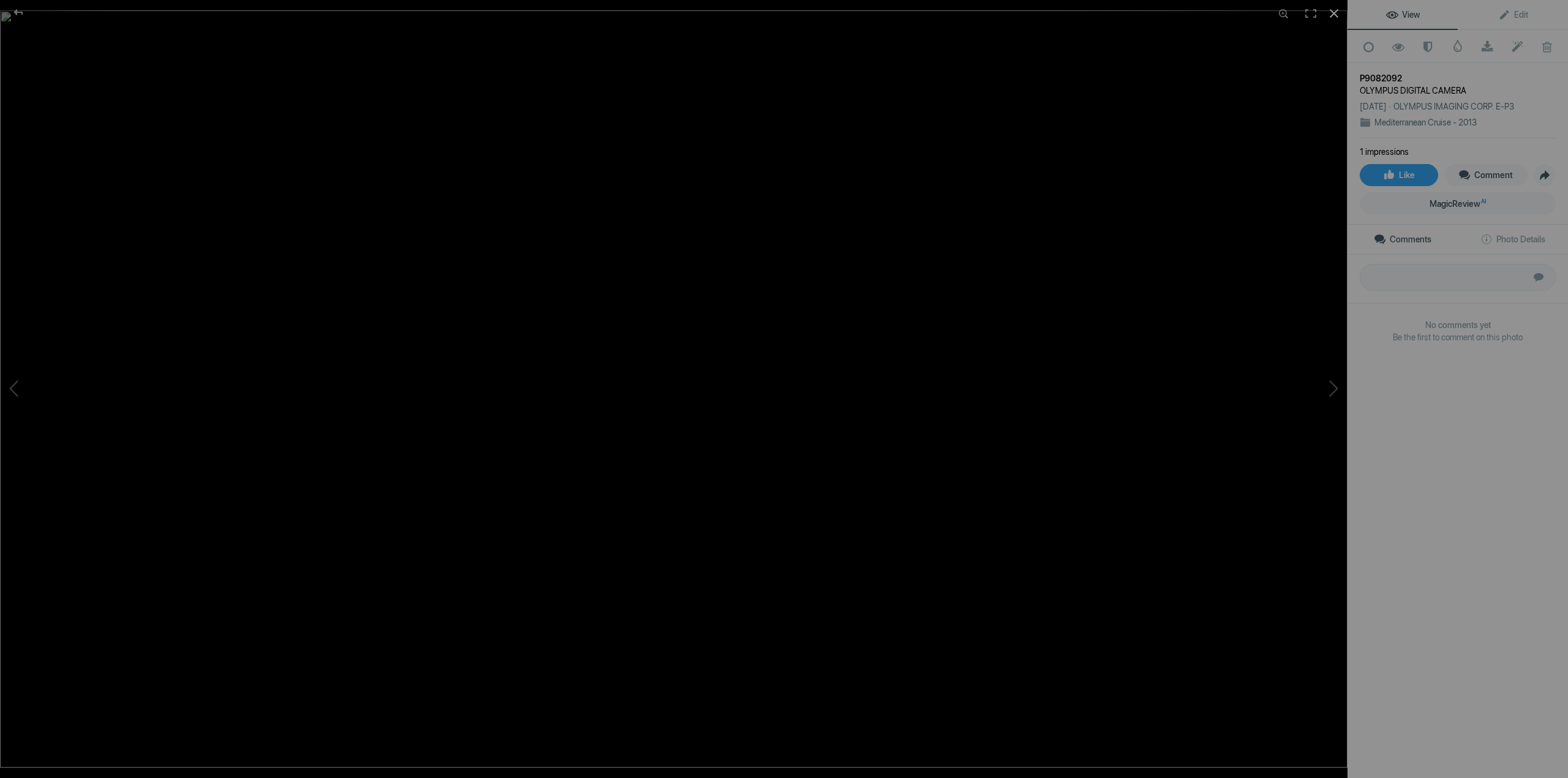
click at [1333, 9] on div at bounding box center [1334, 14] width 27 height 27
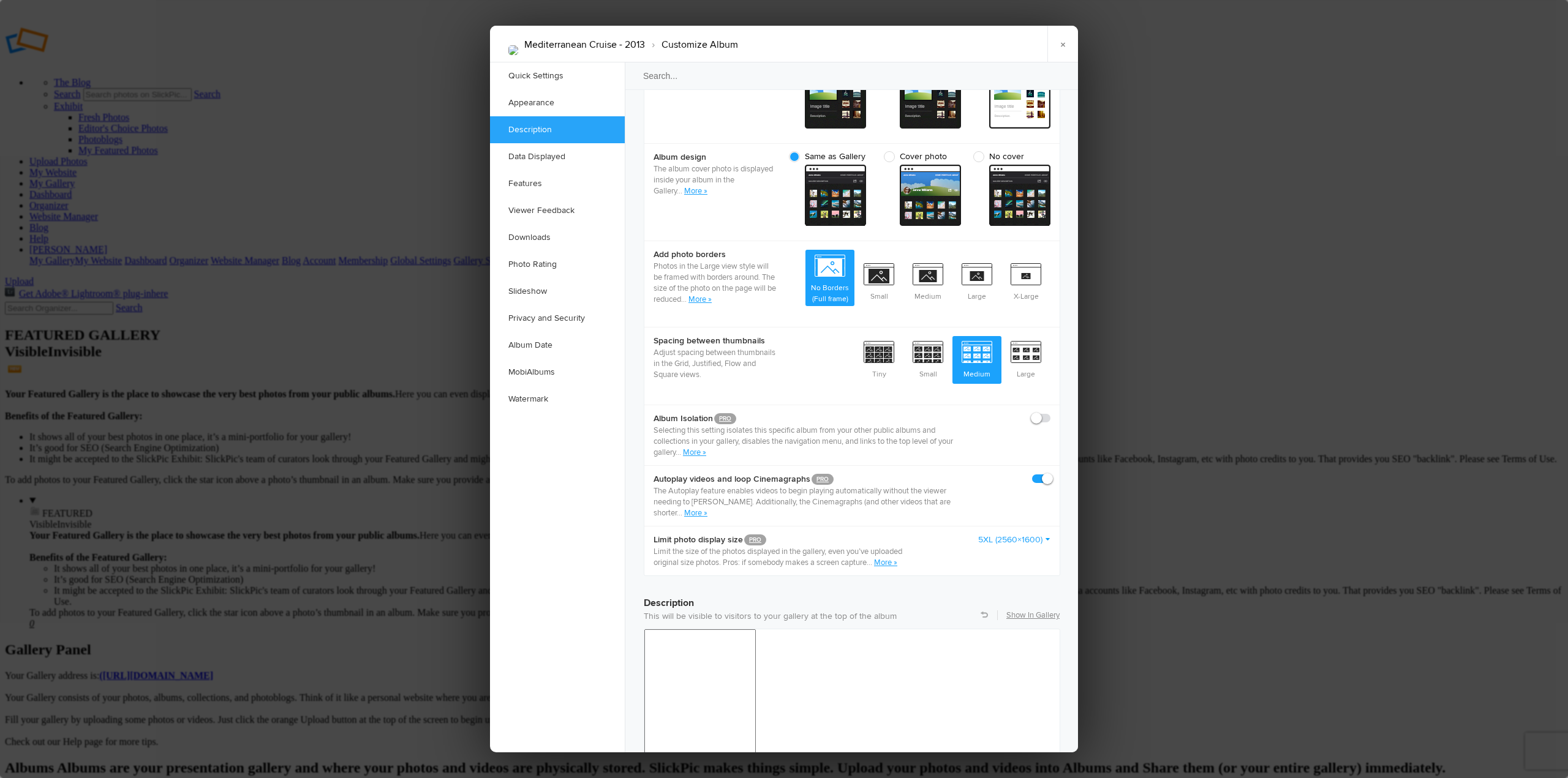
scroll to position [490, 0]
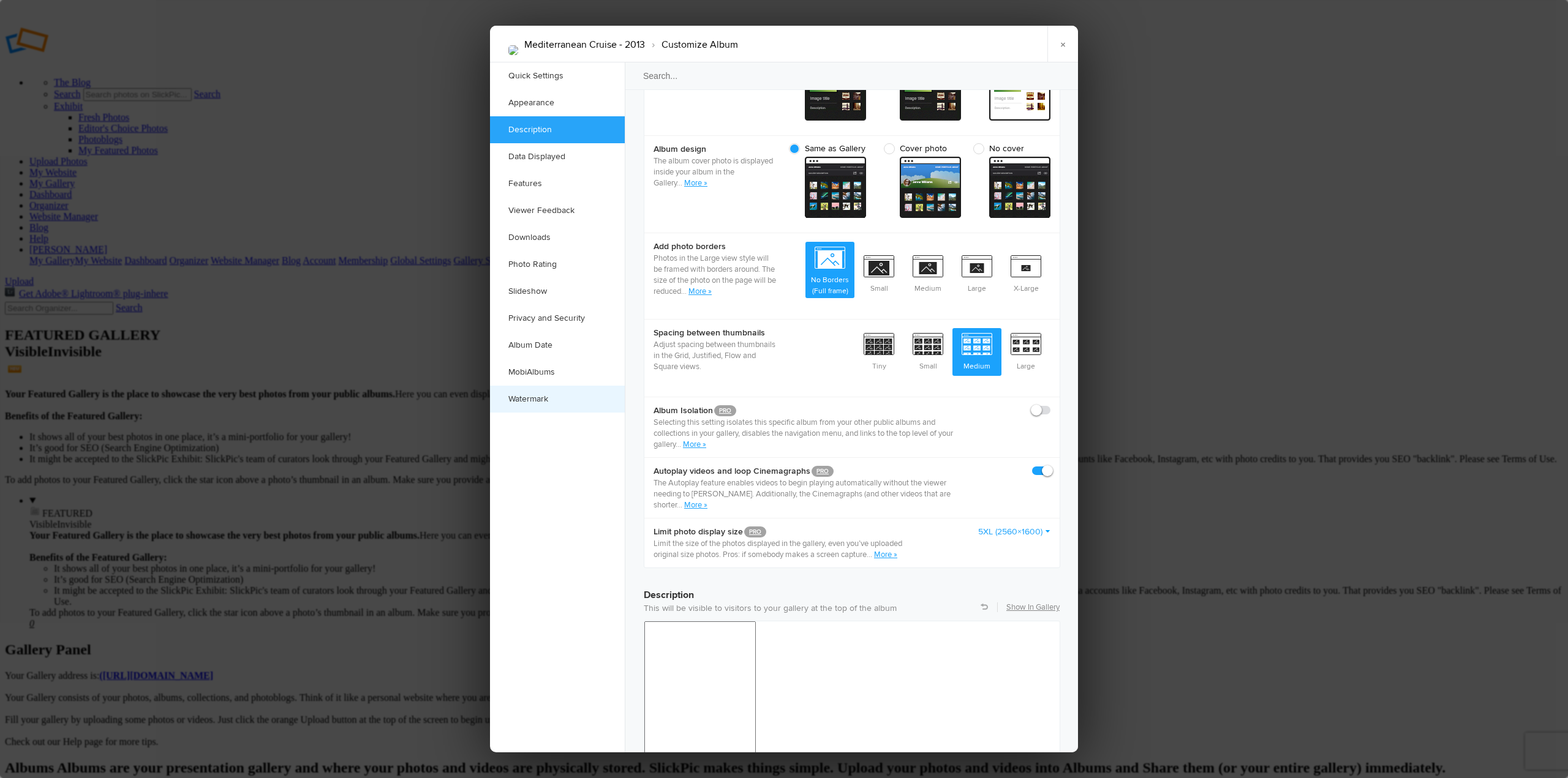
click at [539, 397] on link "Watermark" at bounding box center [557, 399] width 135 height 27
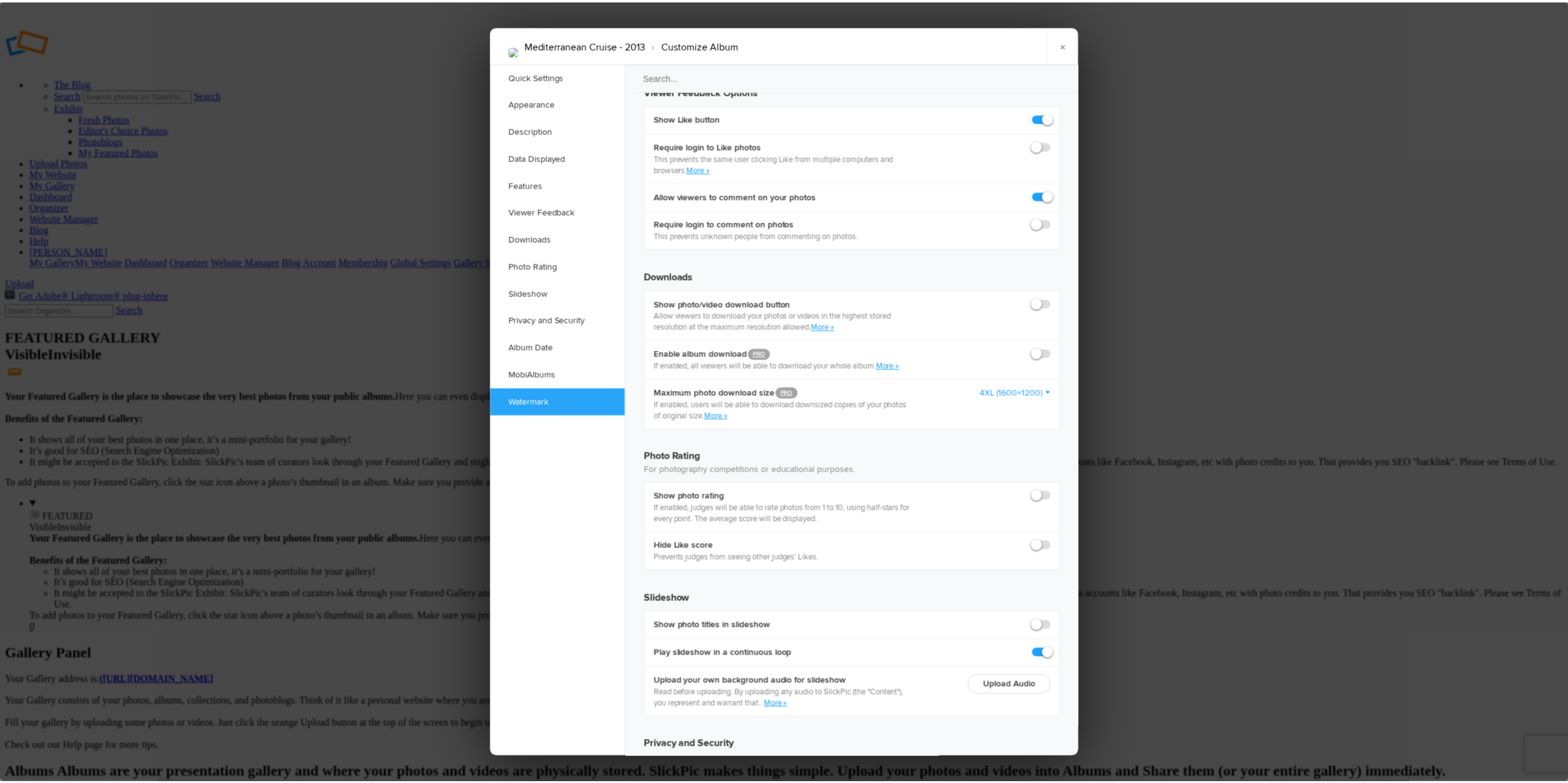
scroll to position [2435, 0]
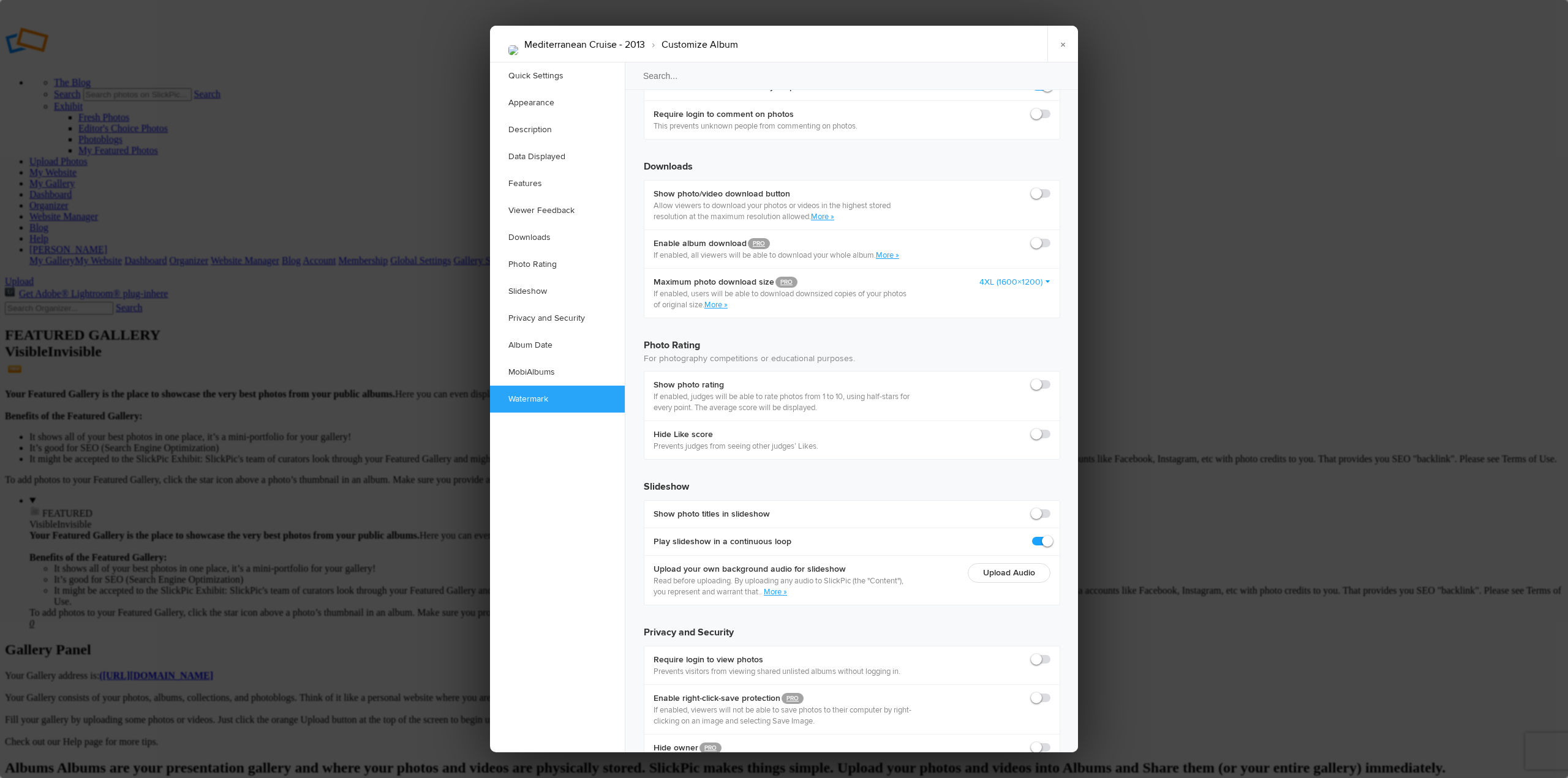
checkbox input "true"
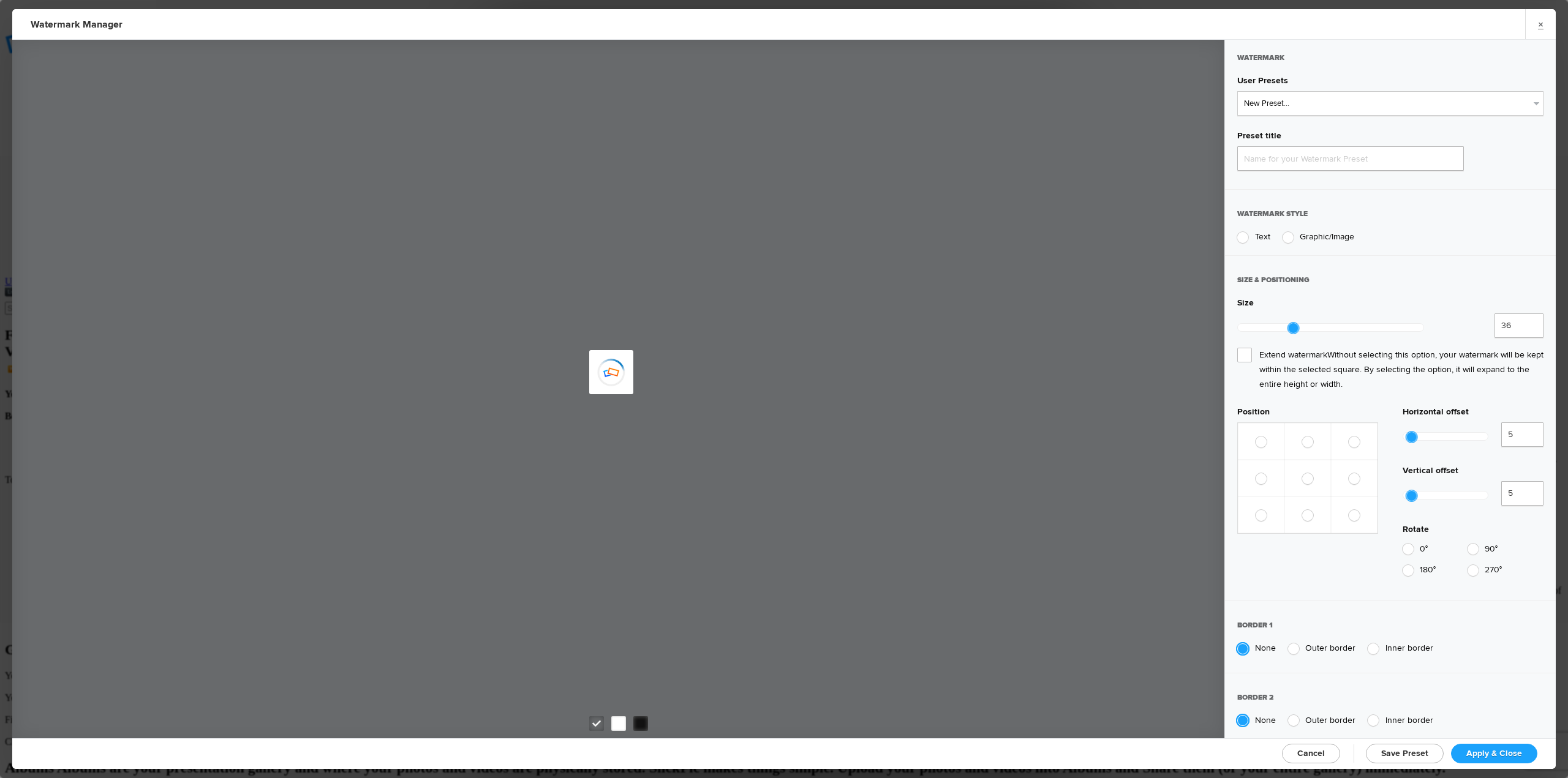
type input "Watermark-8/21/2025"
radio input "true"
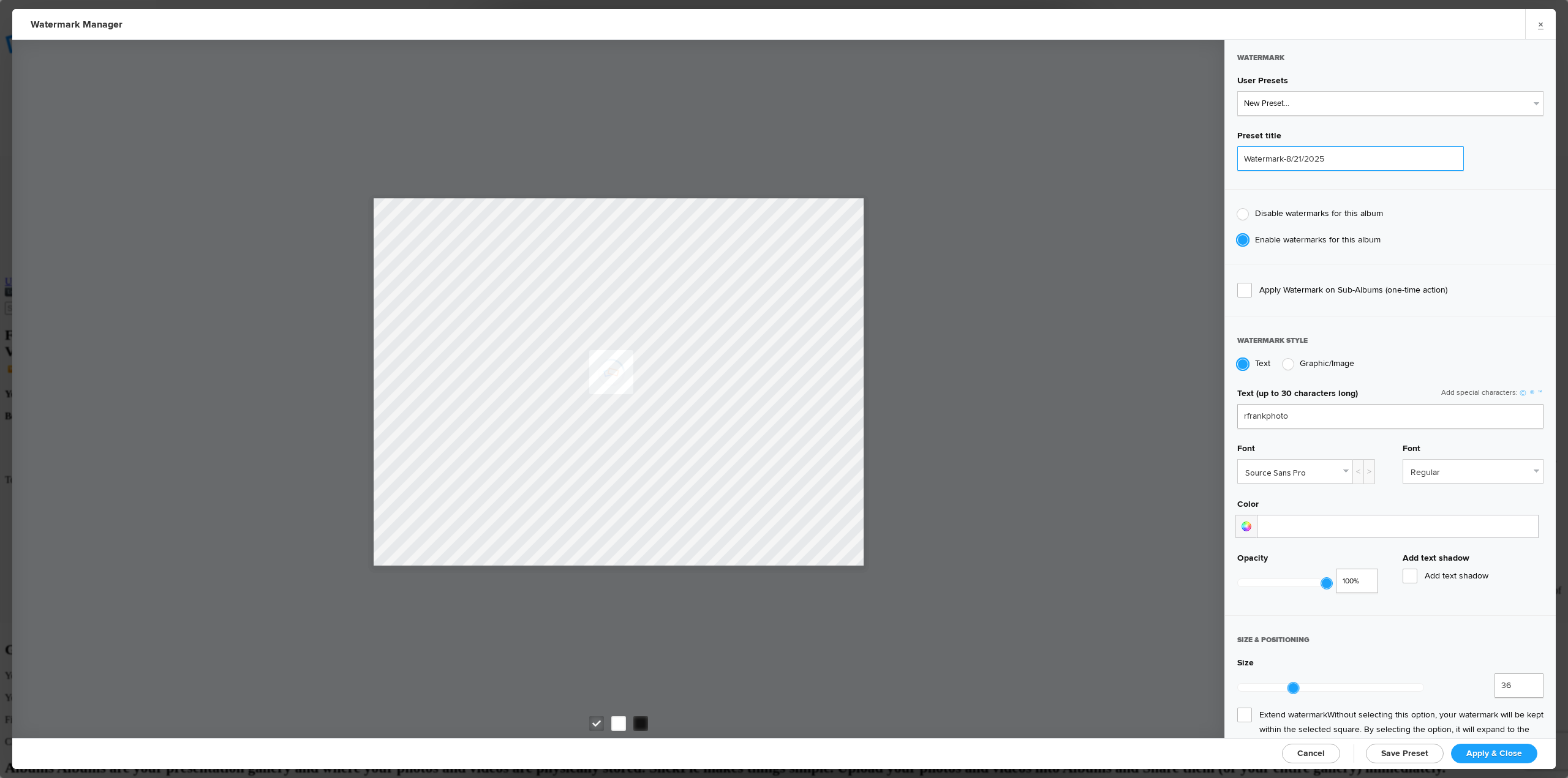
click at [1358, 161] on input "Watermark-8/21/2025" at bounding box center [1350, 158] width 227 height 24
click at [1327, 414] on input "rfrankphoto" at bounding box center [1389, 416] width 306 height 24
click at [1517, 389] on link "©" at bounding box center [1523, 394] width 11 height 11
drag, startPoint x: 1299, startPoint y: 420, endPoint x: 1285, endPoint y: 417, distance: 14.3
click at [1285, 417] on input "rfrankphoto©" at bounding box center [1389, 416] width 306 height 24
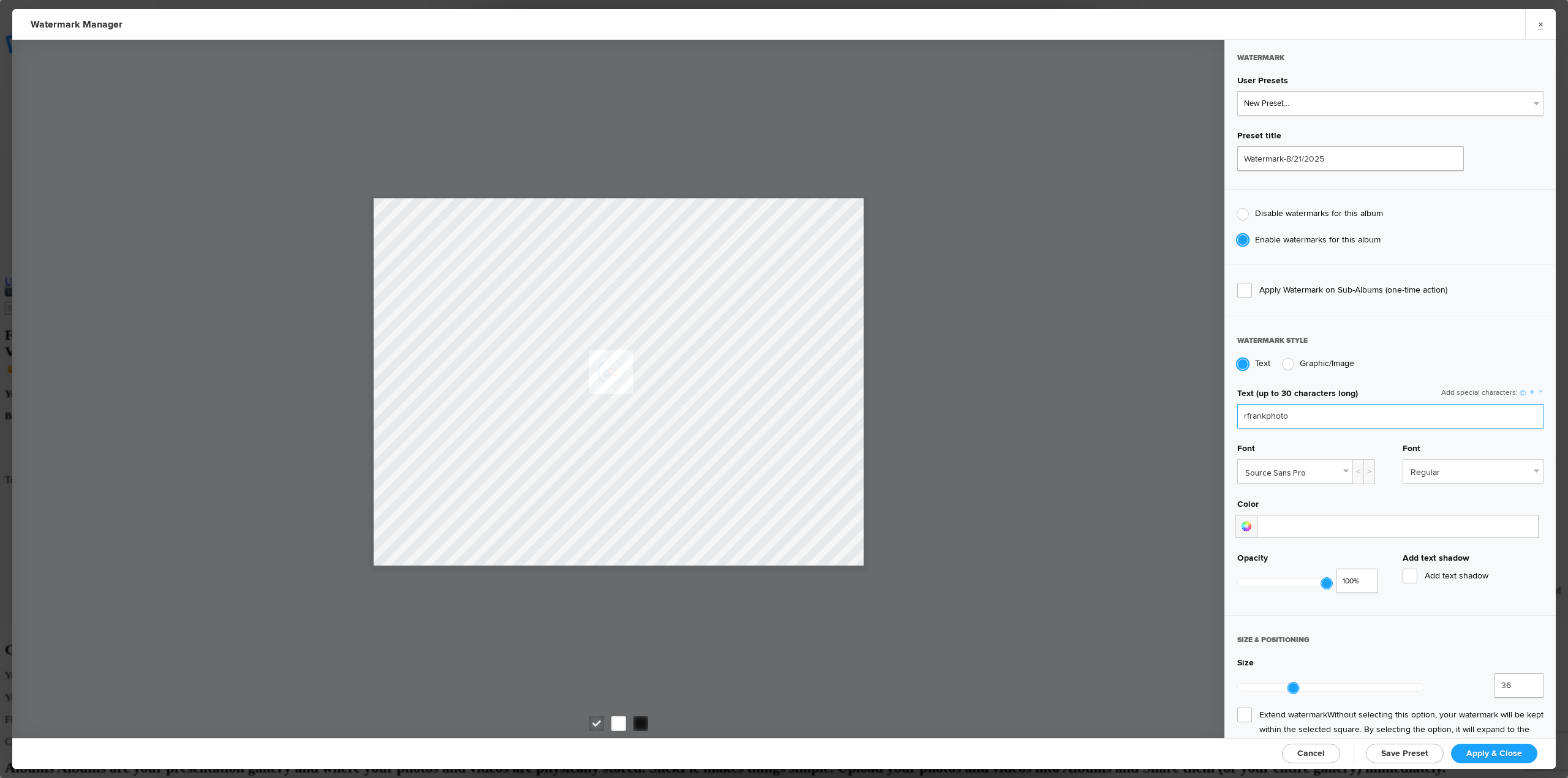
click at [1243, 416] on input "rfrankphoto" at bounding box center [1389, 416] width 306 height 24
paste input "©"
type input "©rfrankphoto"
click at [1495, 749] on span "Apply & Close" at bounding box center [1494, 754] width 56 height 11
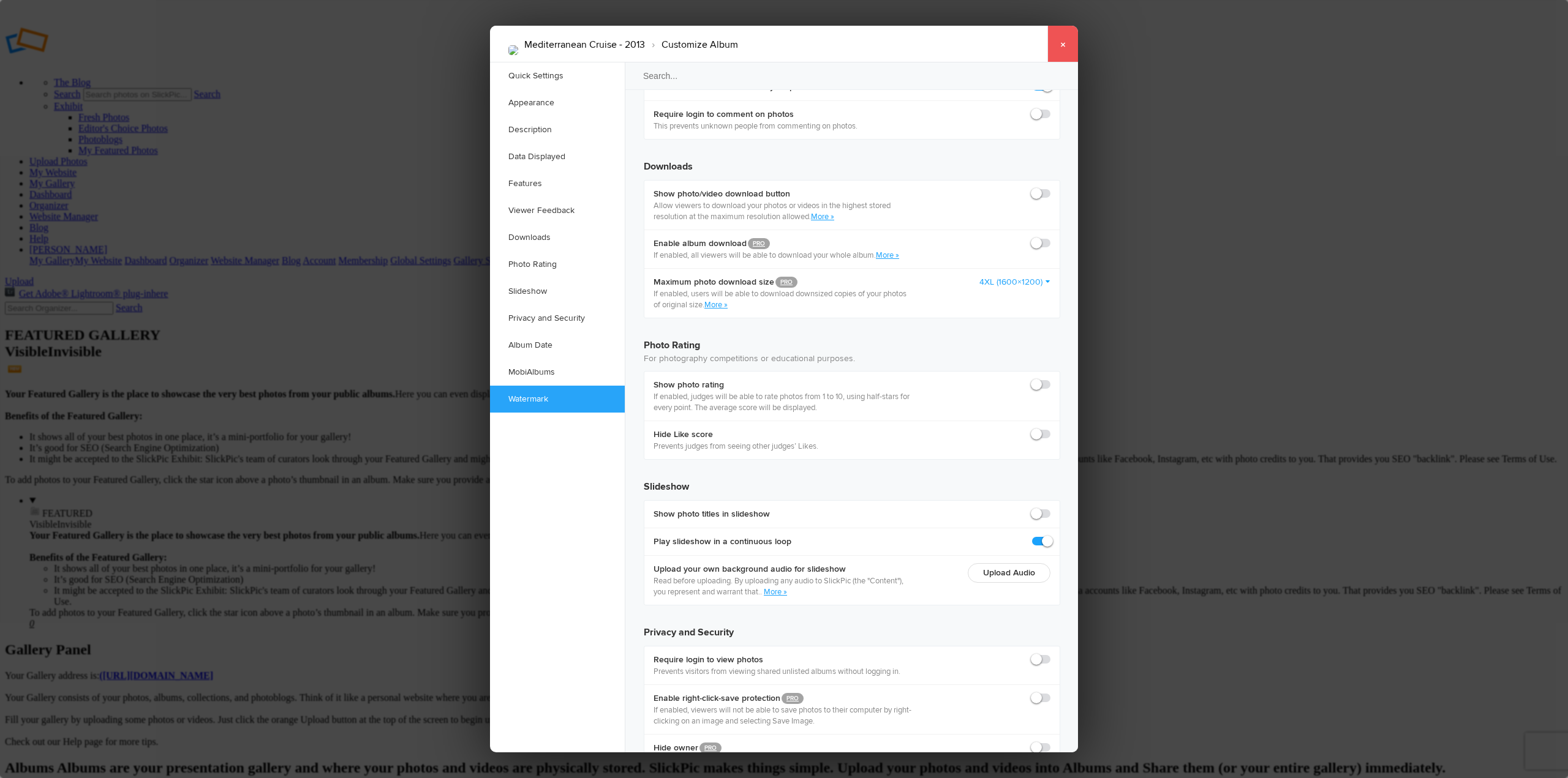
click at [1063, 47] on link "×" at bounding box center [1062, 43] width 31 height 37
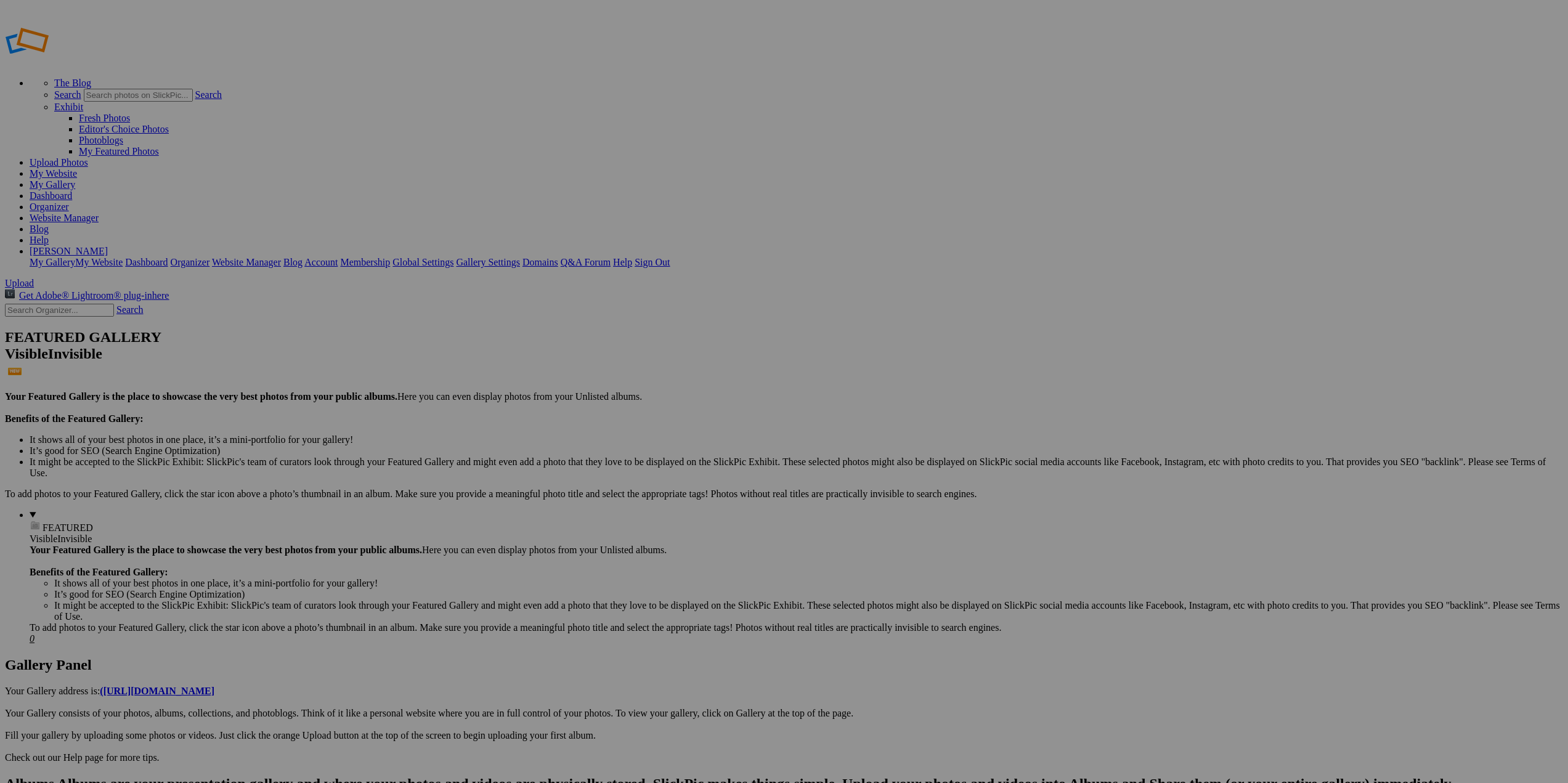
click at [99, 213] on link "Website Manager" at bounding box center [65, 218] width 69 height 11
